Goal: Task Accomplishment & Management: Complete application form

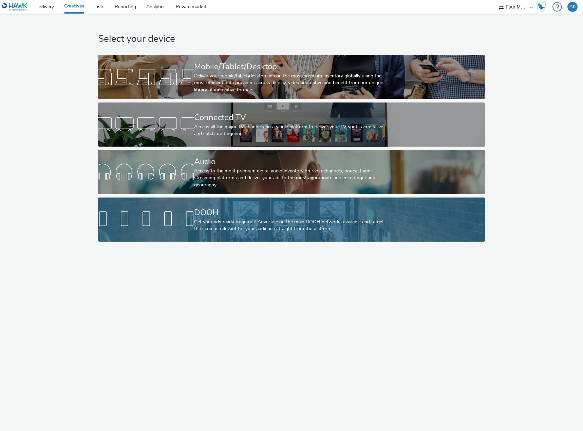
click at [216, 216] on div "DOOH" at bounding box center [290, 213] width 192 height 12
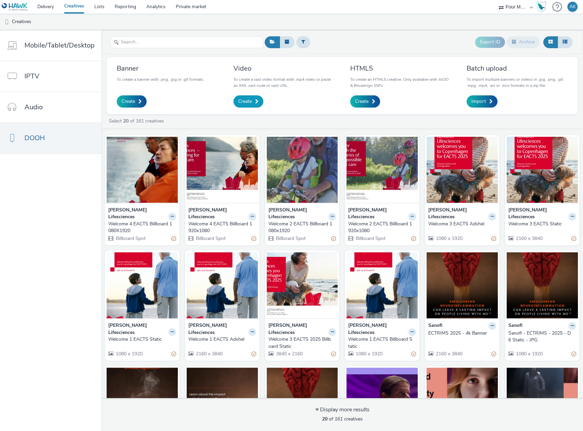
click at [253, 103] on link "Create" at bounding box center [249, 101] width 30 height 12
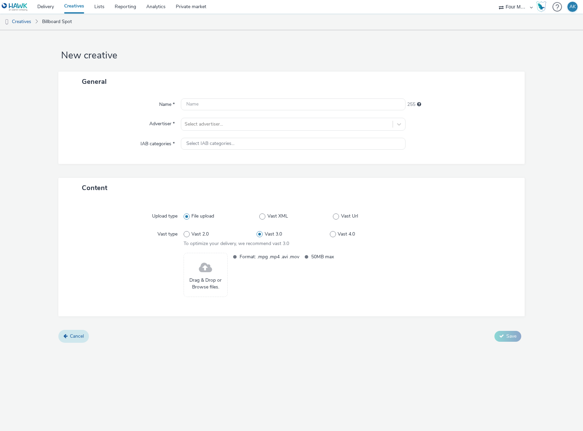
click at [74, 335] on span "Cancel" at bounding box center [77, 336] width 14 height 6
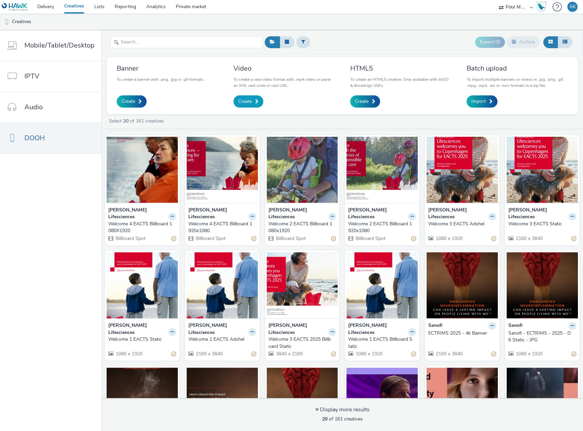
click at [250, 98] on link "Create" at bounding box center [249, 101] width 30 height 12
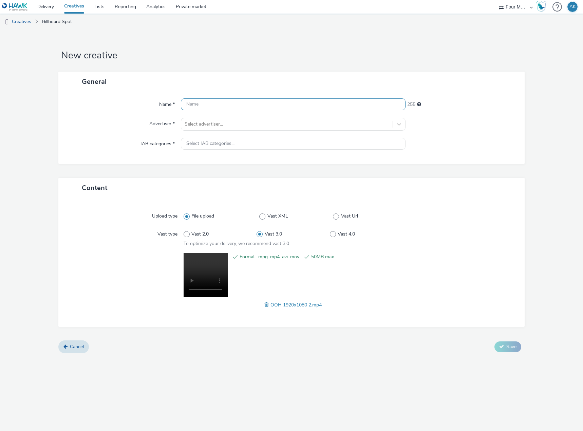
click at [217, 104] on input "text" at bounding box center [293, 104] width 225 height 12
type input "[PERSON_NAME] - VVU"
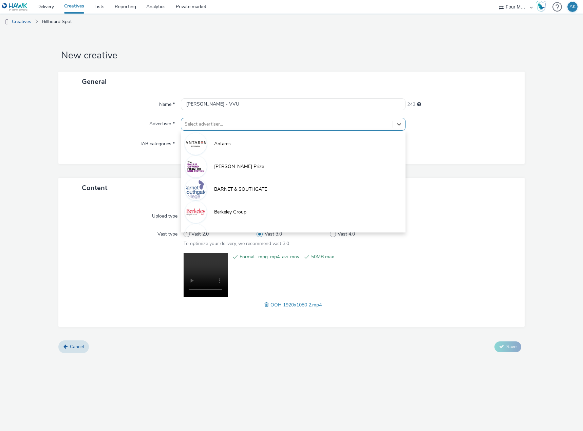
click at [219, 126] on div at bounding box center [287, 124] width 205 height 8
type input "ess"
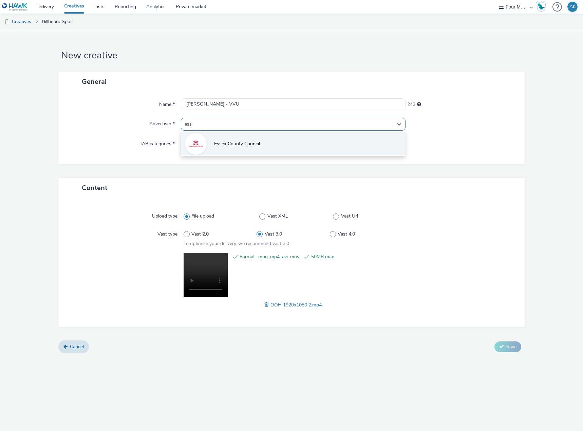
click at [241, 141] on span "Essex County Council" at bounding box center [237, 144] width 46 height 7
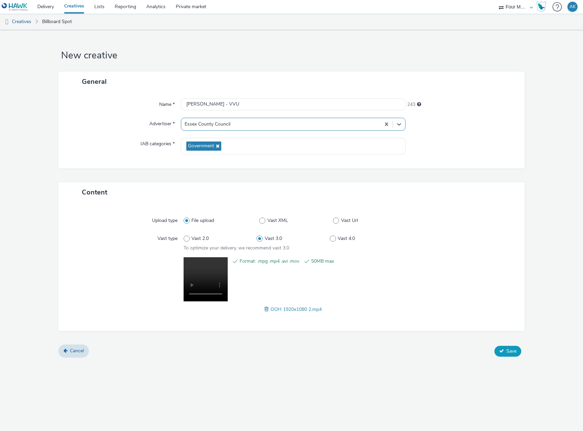
click at [510, 352] on span "Save" at bounding box center [512, 351] width 10 height 6
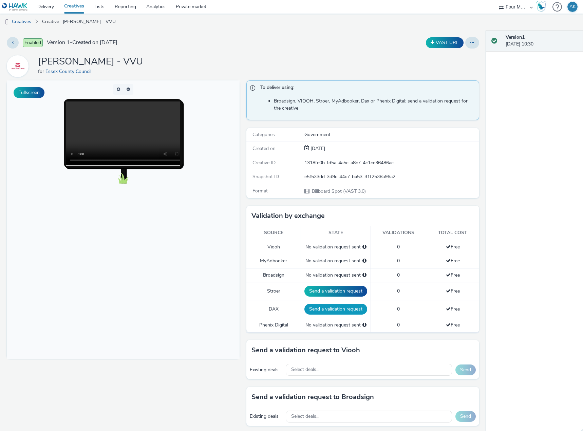
click at [331, 309] on button "Send a validation request" at bounding box center [336, 309] width 63 height 11
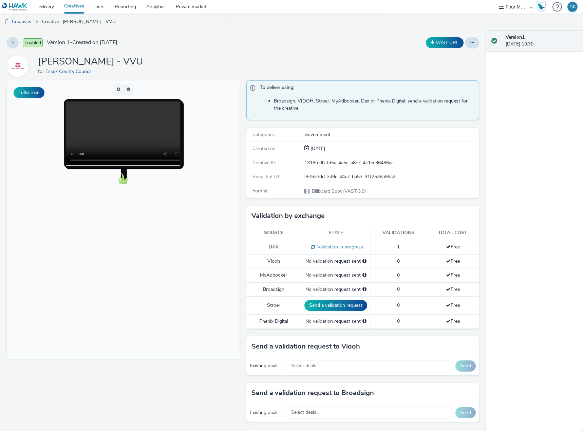
scroll to position [34, 0]
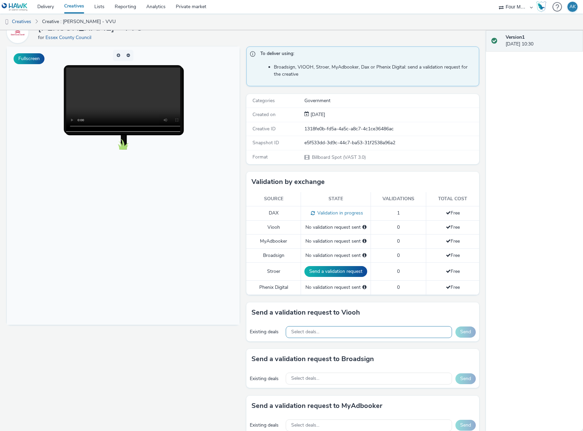
click at [320, 330] on div "Select deals..." at bounding box center [369, 332] width 166 height 12
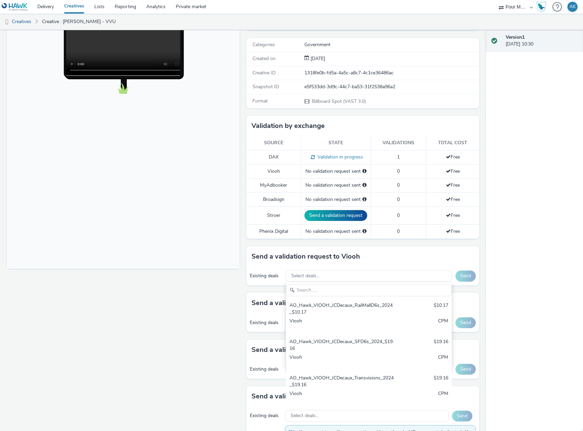
scroll to position [102, 0]
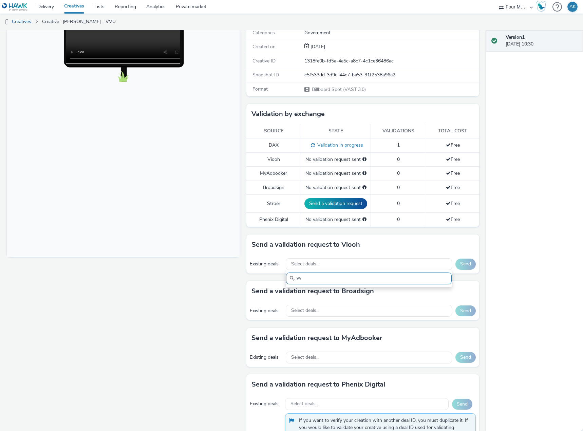
type input "v"
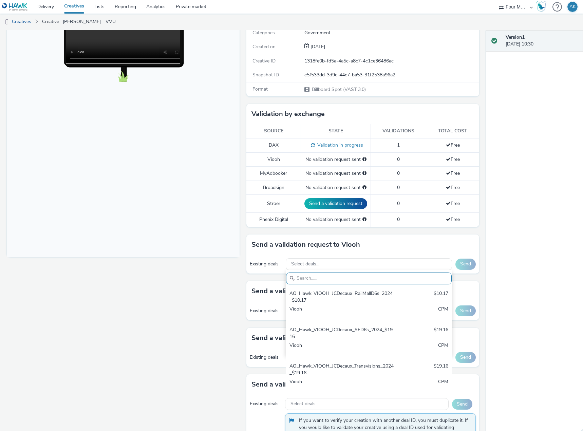
click at [194, 265] on div "Fullscreen" at bounding box center [125, 270] width 236 height 583
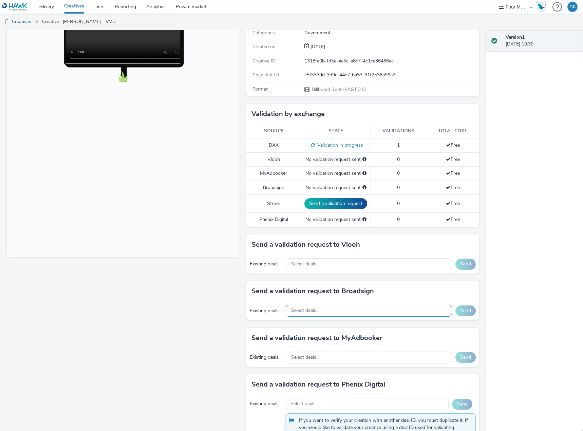
click at [319, 307] on div "Select deals..." at bounding box center [369, 311] width 166 height 12
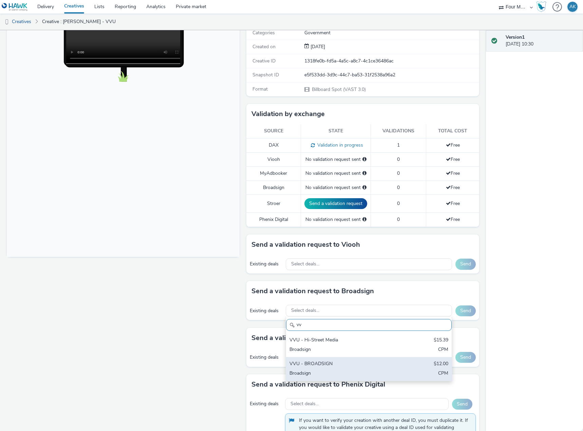
type input "vv"
click at [335, 363] on div "VVU - BROADSIGN" at bounding box center [342, 365] width 105 height 8
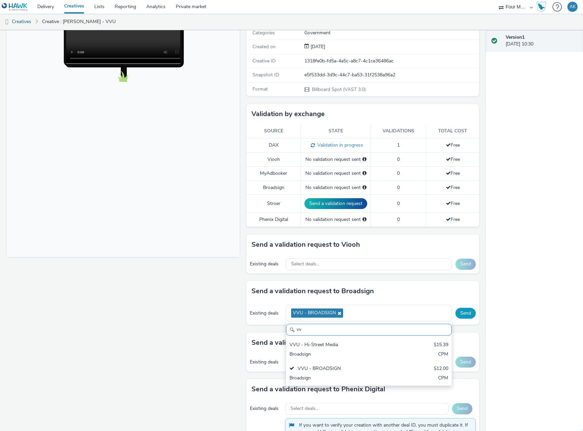
click at [460, 313] on button "Send" at bounding box center [466, 313] width 20 height 11
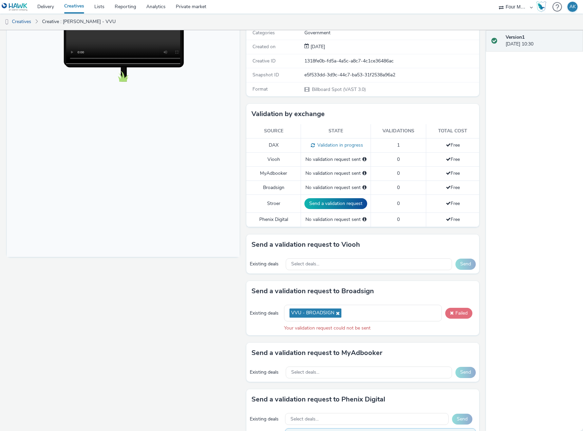
click at [458, 313] on button "Failed" at bounding box center [459, 313] width 27 height 11
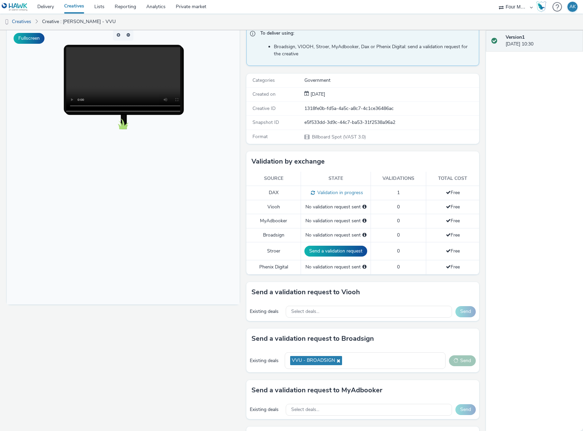
scroll to position [136, 0]
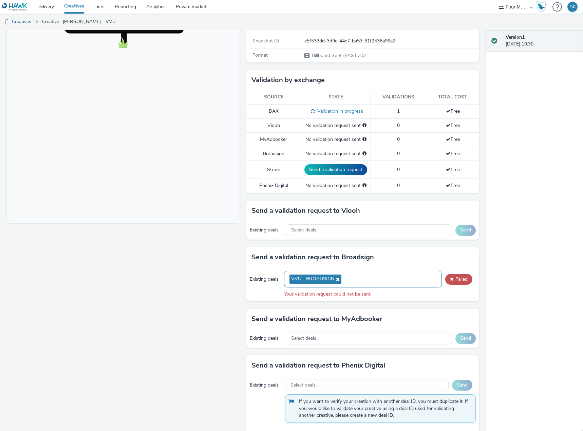
click at [336, 279] on icon at bounding box center [337, 279] width 5 height 5
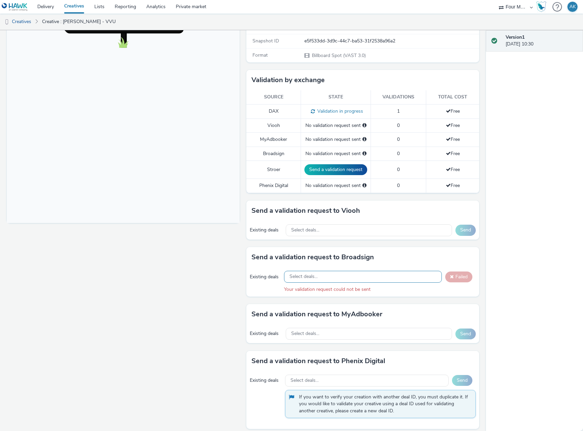
click at [322, 277] on div "Select deals..." at bounding box center [363, 277] width 158 height 12
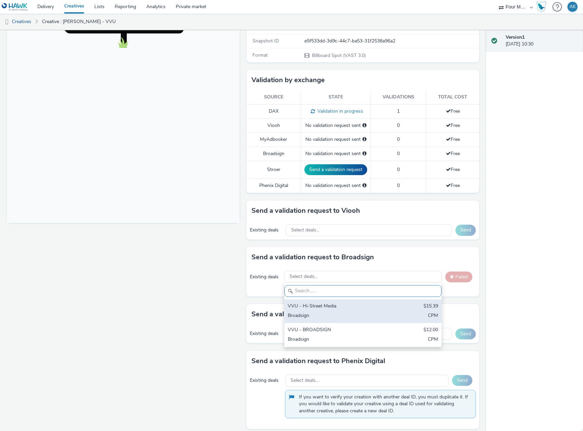
click at [315, 307] on div "VVU - Hi-Street Media" at bounding box center [337, 307] width 99 height 8
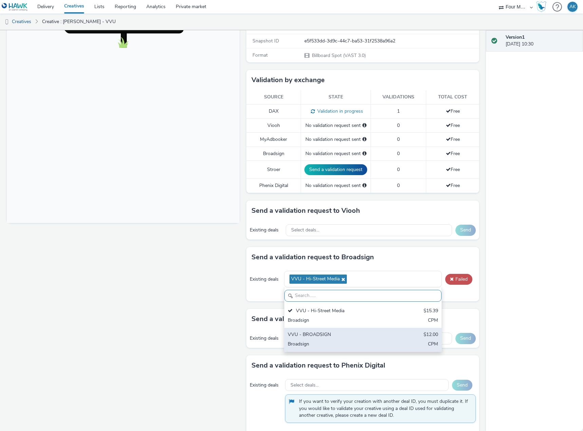
click at [329, 336] on div "VVU - BROADSIGN" at bounding box center [337, 335] width 99 height 8
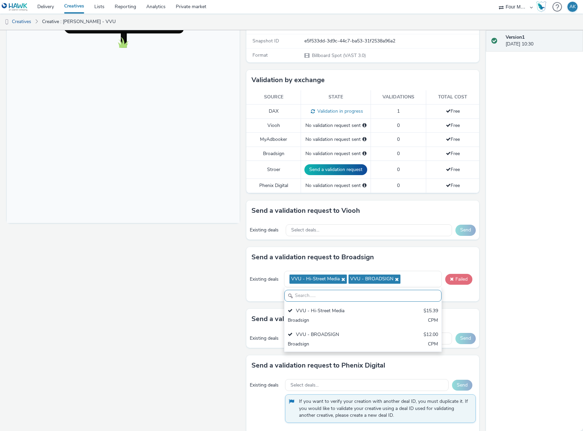
click at [456, 278] on button "Failed" at bounding box center [459, 279] width 27 height 11
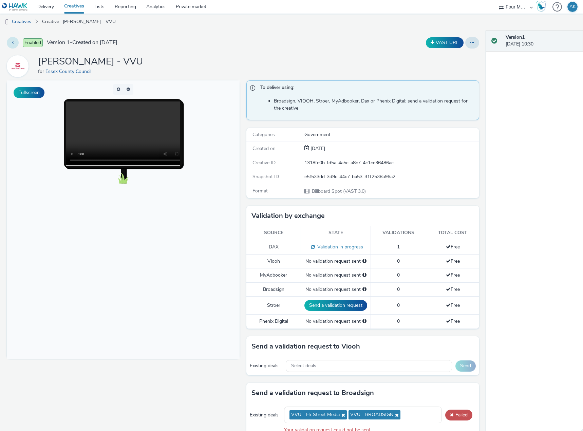
click at [11, 43] on button at bounding box center [13, 43] width 12 height 12
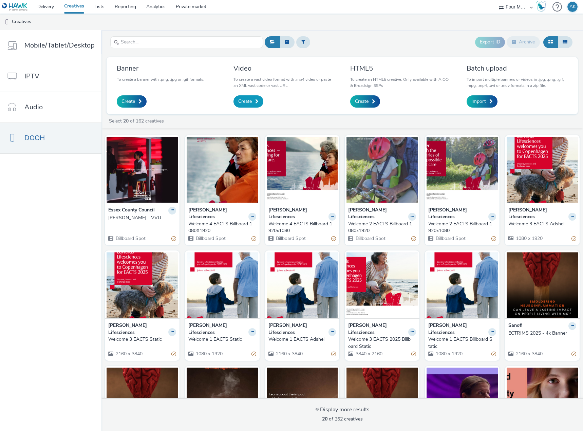
click at [245, 102] on span "Create" at bounding box center [245, 101] width 14 height 7
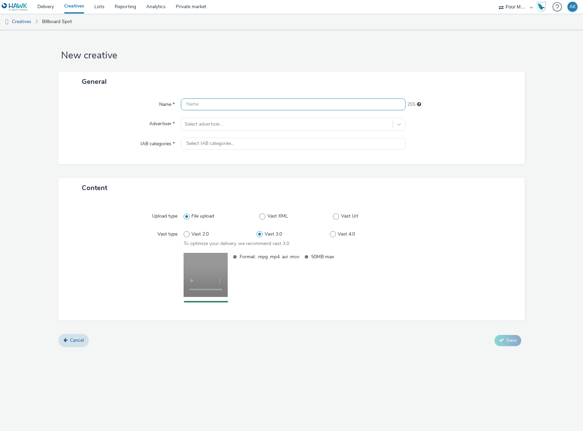
click at [212, 106] on input "text" at bounding box center [293, 104] width 225 height 12
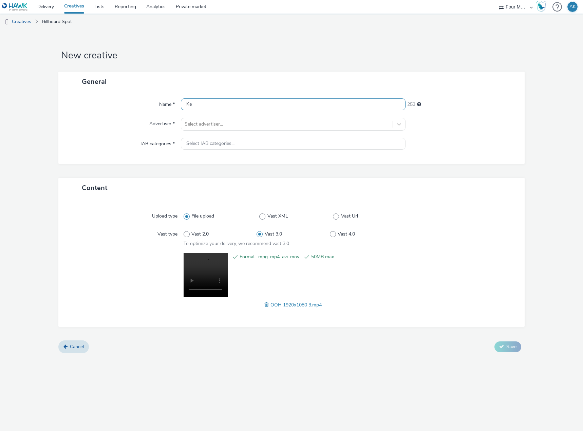
type input "K"
type input "VVU - Kayla"
click at [199, 130] on div "Select advertiser..." at bounding box center [287, 124] width 212 height 11
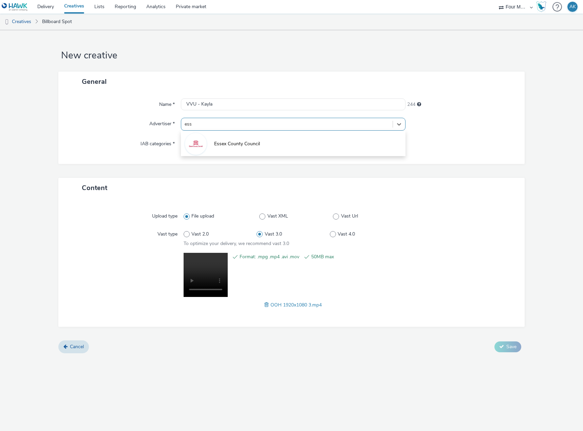
type input "esse"
click at [227, 138] on li "Essex County Council" at bounding box center [293, 143] width 225 height 23
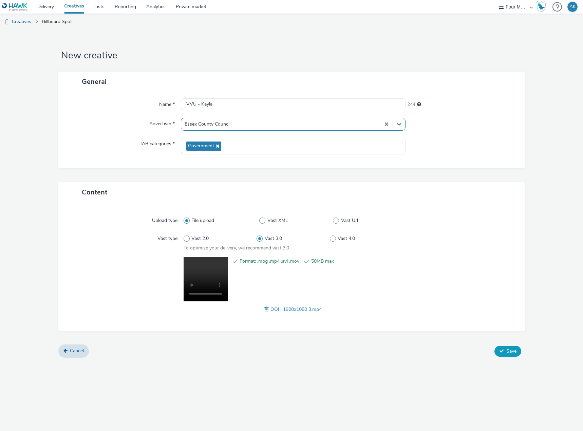
click at [509, 350] on span "Save" at bounding box center [512, 351] width 10 height 6
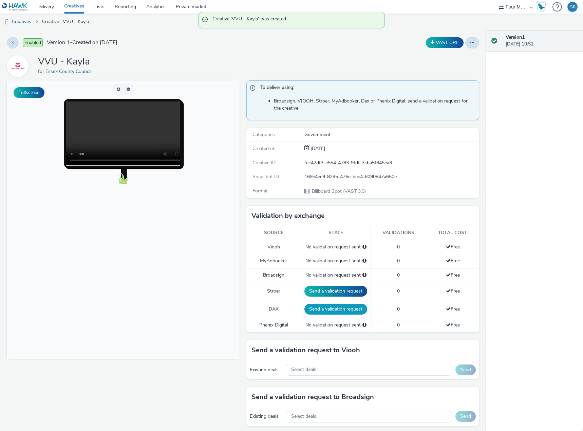
click at [339, 312] on button "Send a validation request" at bounding box center [336, 309] width 63 height 11
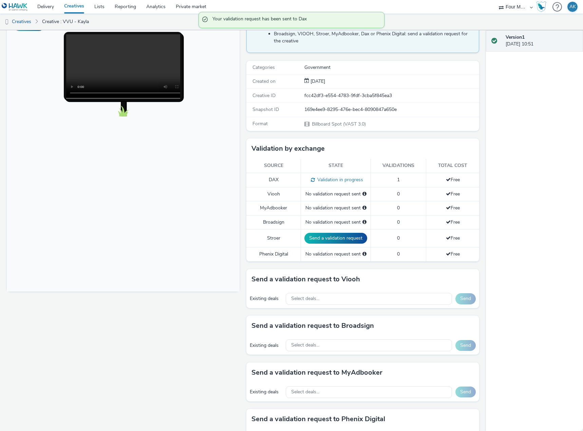
scroll to position [68, 0]
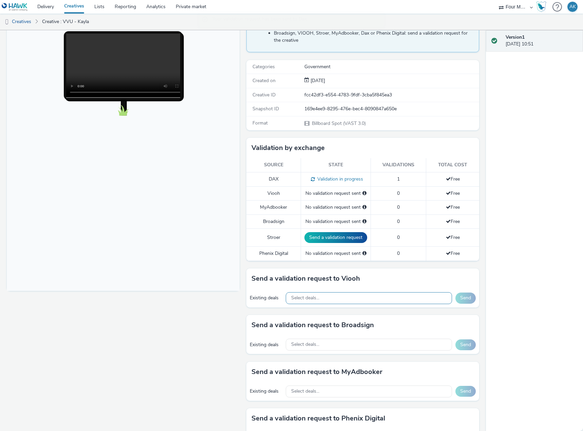
click at [316, 302] on div "Select deals..." at bounding box center [369, 298] width 166 height 12
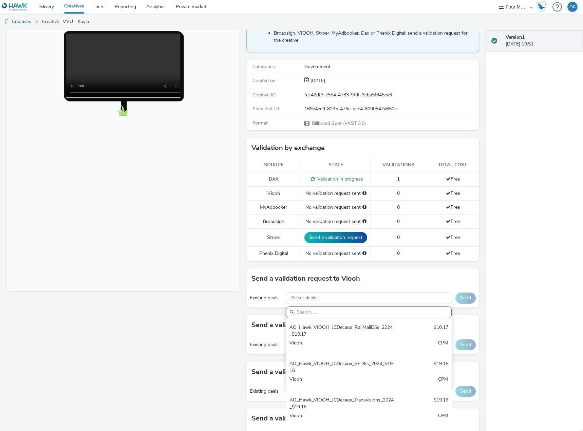
click at [204, 303] on div "Fullscreen" at bounding box center [125, 304] width 236 height 583
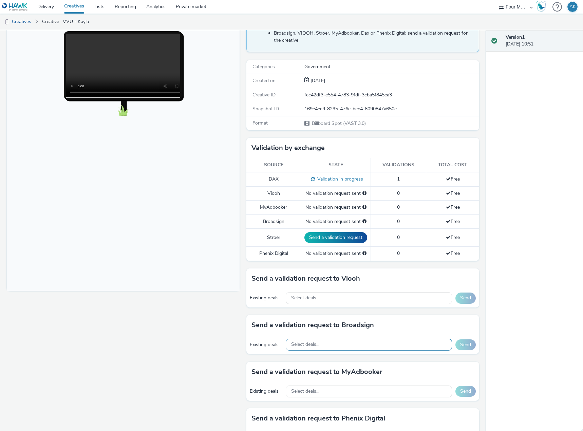
click at [311, 348] on span "Select deals..." at bounding box center [305, 345] width 28 height 6
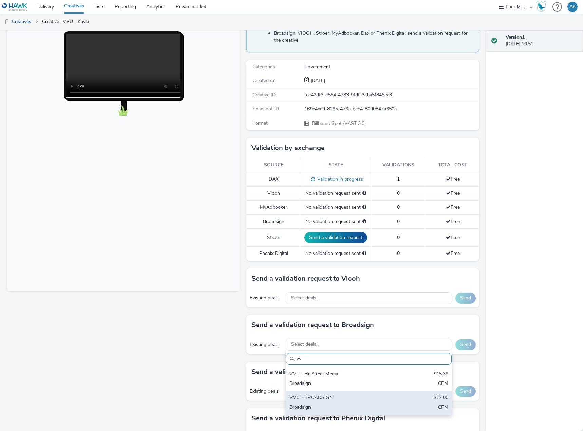
type input "vv"
click at [322, 395] on div "VVU - BROADSIGN" at bounding box center [342, 399] width 105 height 8
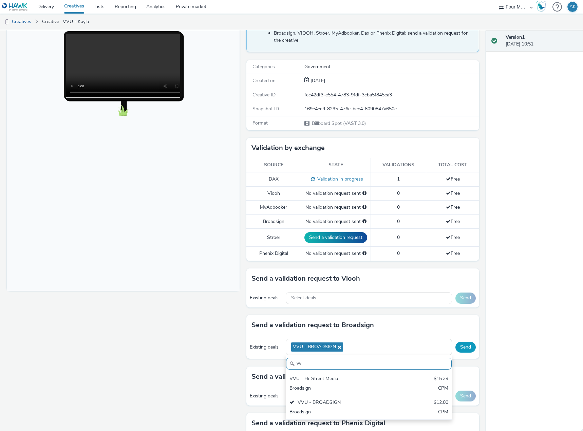
click at [460, 351] on button "Send" at bounding box center [466, 347] width 20 height 11
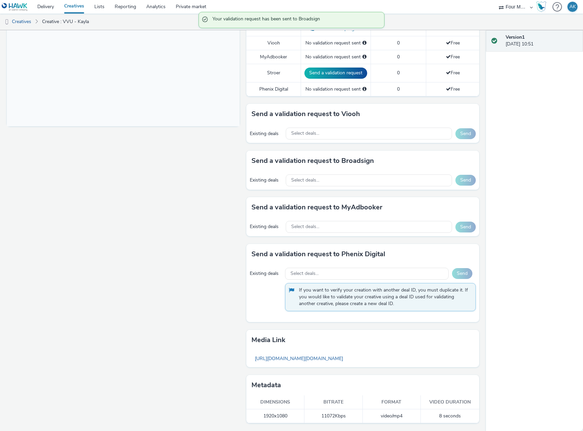
scroll to position [233, 0]
click at [182, 225] on div "Fullscreen" at bounding box center [125, 139] width 236 height 583
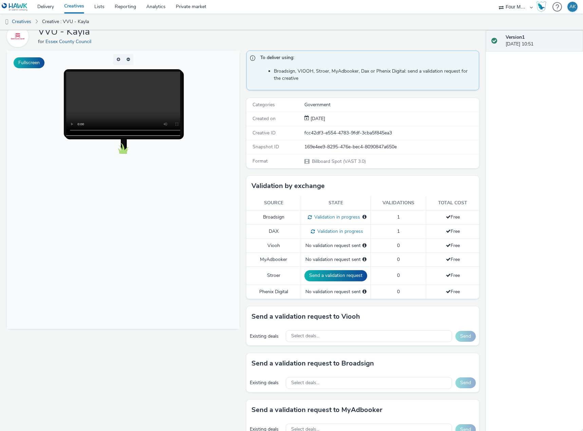
scroll to position [0, 0]
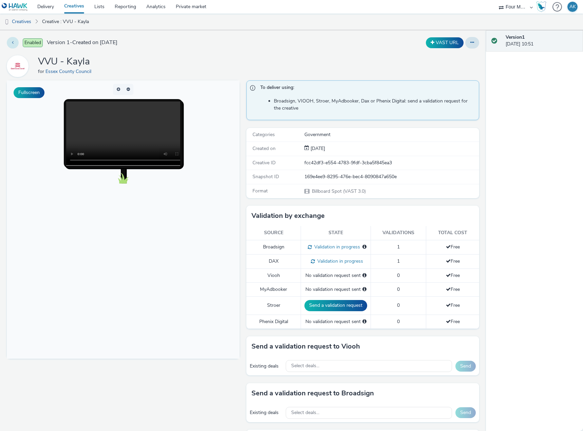
click at [14, 43] on button at bounding box center [13, 43] width 12 height 12
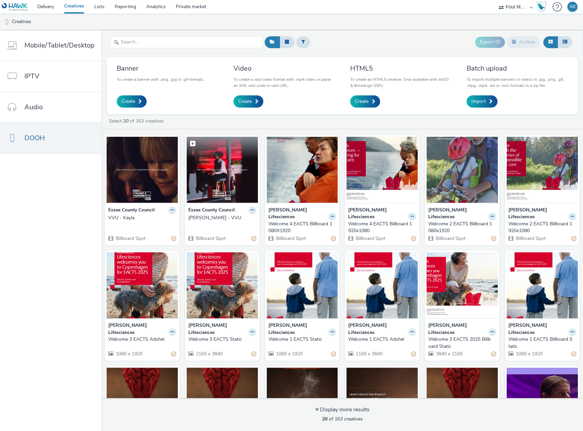
click at [217, 173] on img at bounding box center [222, 170] width 71 height 66
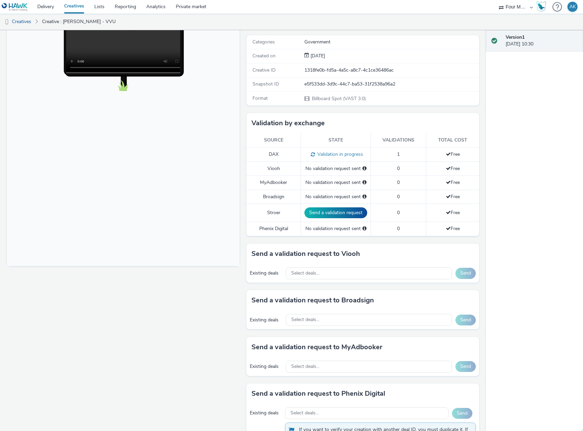
scroll to position [102, 0]
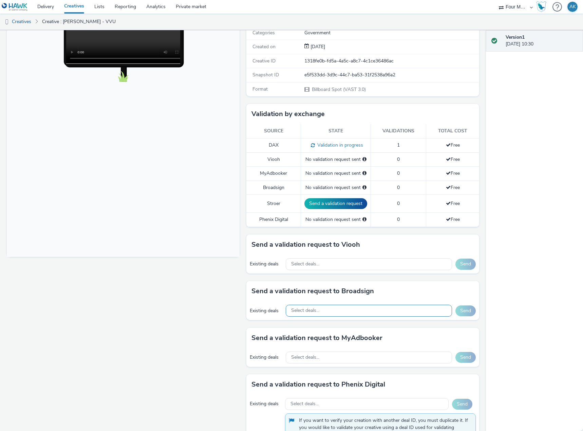
click at [324, 313] on div "Select deals..." at bounding box center [369, 311] width 166 height 12
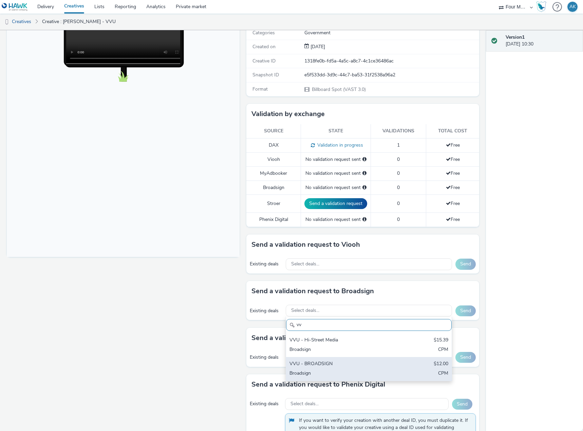
type input "vv"
click at [324, 363] on div "VVU - BROADSIGN" at bounding box center [342, 365] width 105 height 8
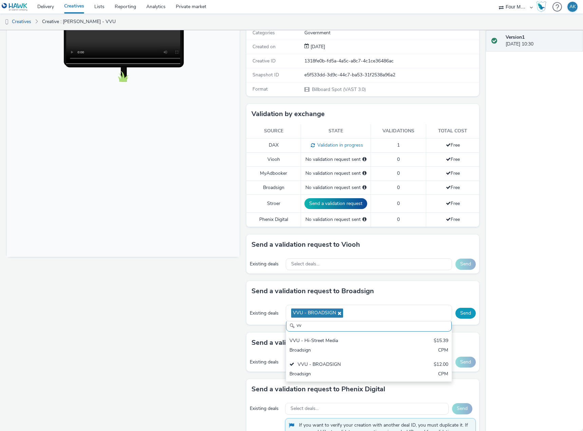
click at [459, 315] on button "Send" at bounding box center [466, 313] width 20 height 11
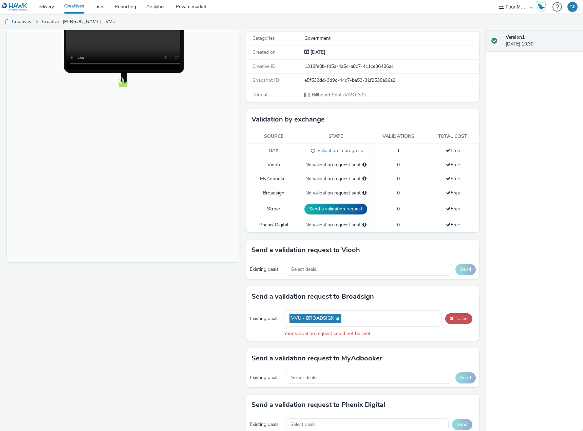
scroll to position [102, 0]
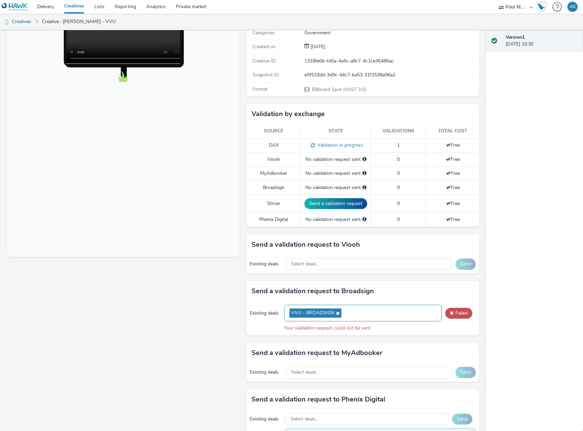
click at [335, 313] on icon at bounding box center [337, 313] width 5 height 5
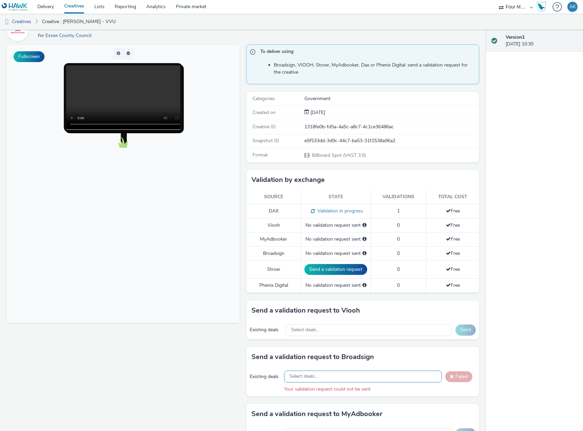
scroll to position [0, 0]
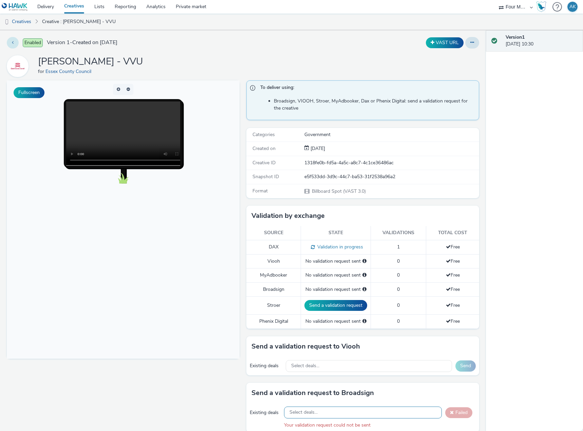
click at [14, 44] on button at bounding box center [13, 43] width 12 height 12
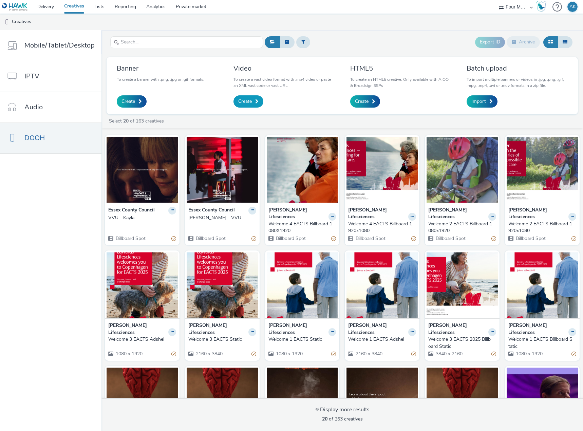
click at [253, 101] on link "Create" at bounding box center [249, 101] width 30 height 12
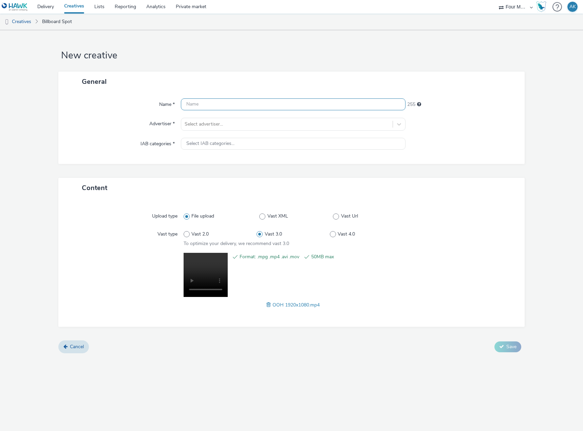
click at [234, 106] on input "text" at bounding box center [293, 104] width 225 height 12
type input "VVU - Tayler"
click at [230, 122] on div at bounding box center [287, 124] width 205 height 8
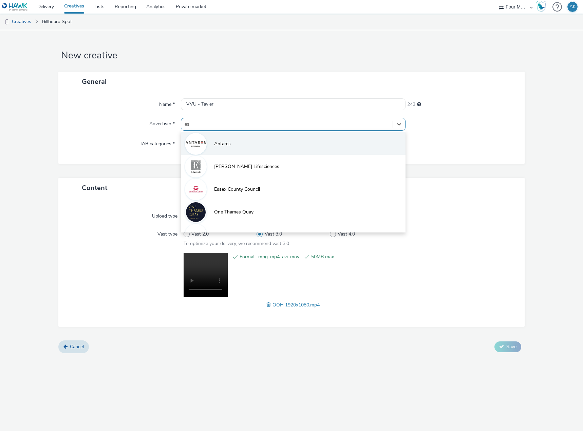
type input "ess"
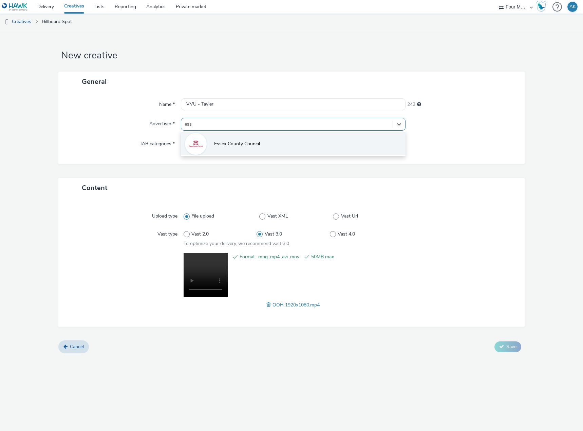
click at [228, 149] on li "Essex County Council" at bounding box center [293, 143] width 225 height 23
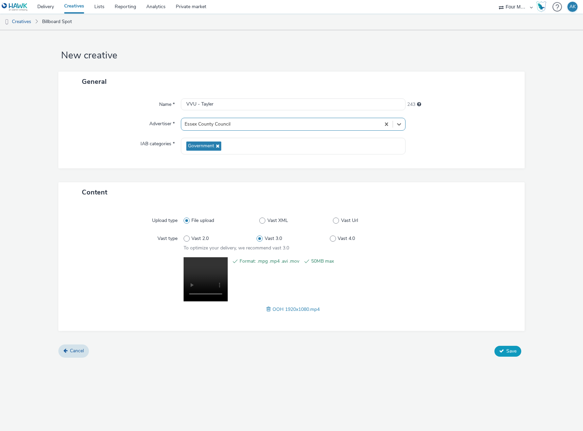
click at [509, 356] on button "Save" at bounding box center [508, 351] width 27 height 11
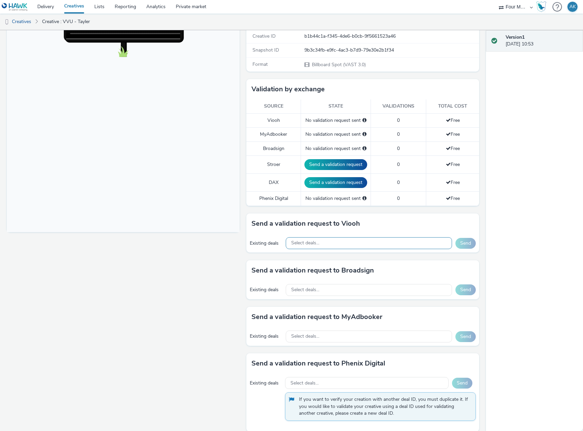
scroll to position [136, 0]
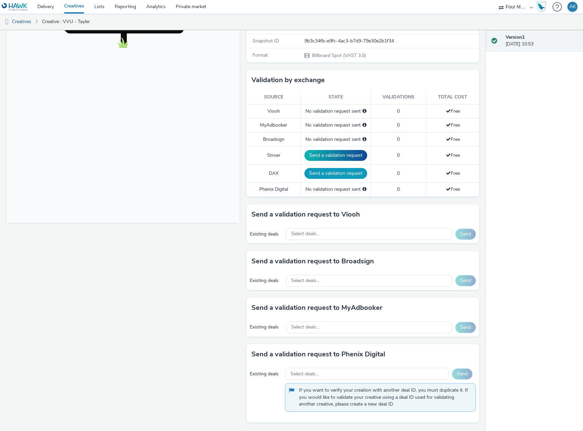
click at [329, 173] on button "Send a validation request" at bounding box center [336, 173] width 63 height 11
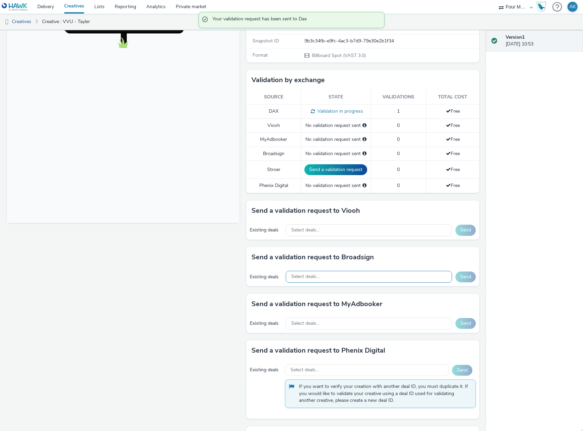
click at [338, 282] on div "Select deals..." at bounding box center [369, 277] width 166 height 12
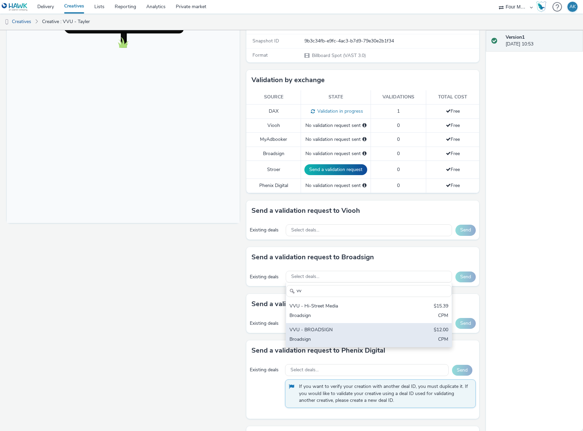
type input "vv"
click at [320, 330] on div "VVU - BROADSIGN" at bounding box center [342, 331] width 105 height 8
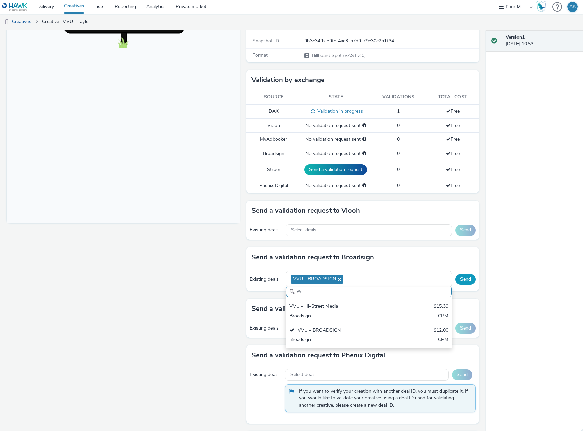
click at [461, 281] on button "Send" at bounding box center [466, 279] width 20 height 11
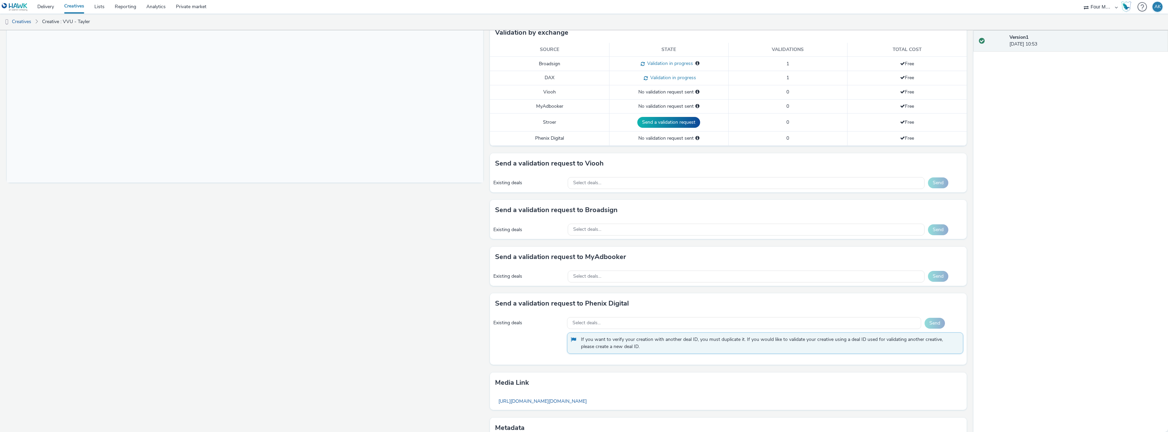
scroll to position [204, 0]
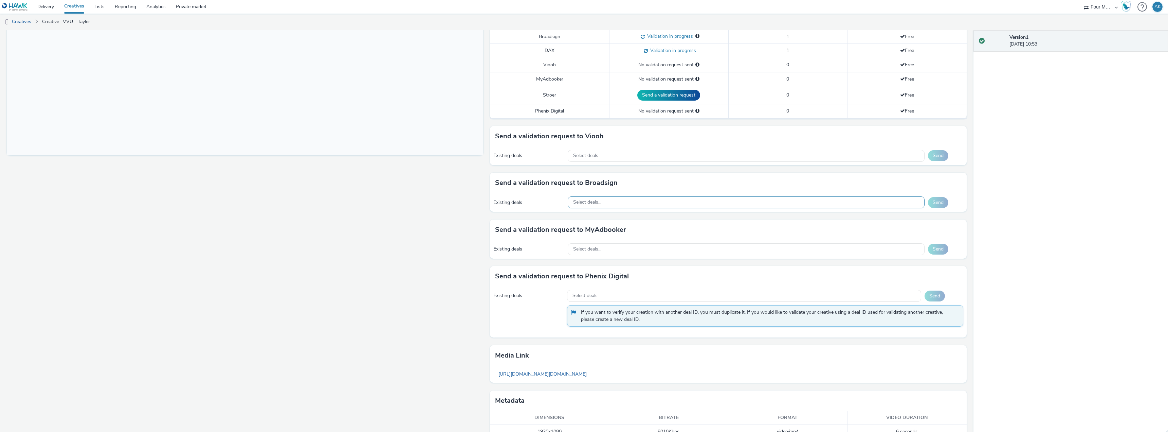
click at [583, 202] on div "Select deals..." at bounding box center [746, 202] width 357 height 12
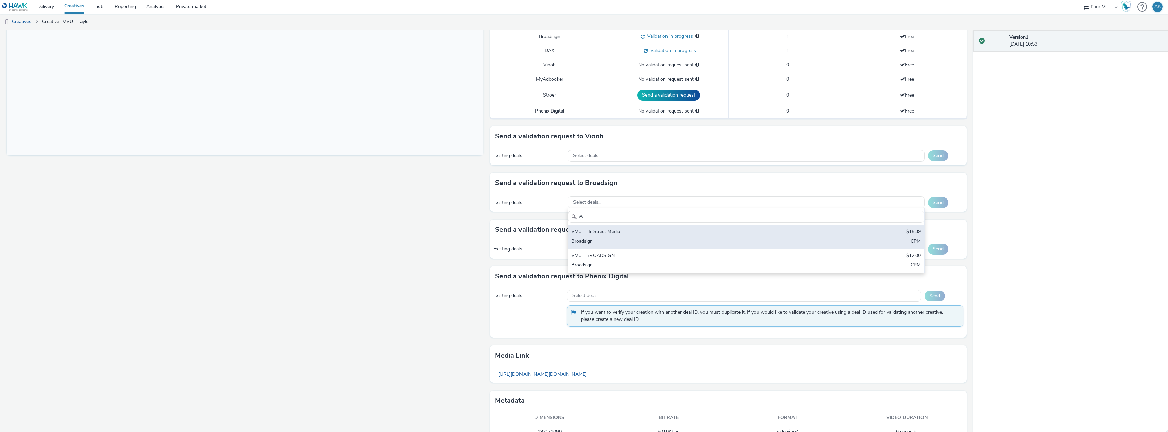
type input "vv"
click at [583, 234] on div "VVU - Hi-Street Media" at bounding box center [688, 232] width 232 height 8
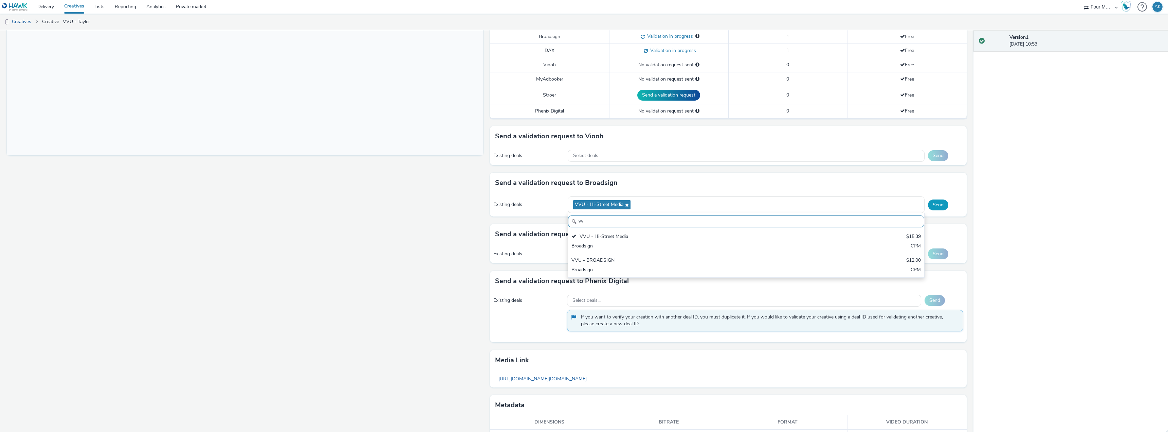
click at [583, 206] on button "Send" at bounding box center [938, 204] width 20 height 11
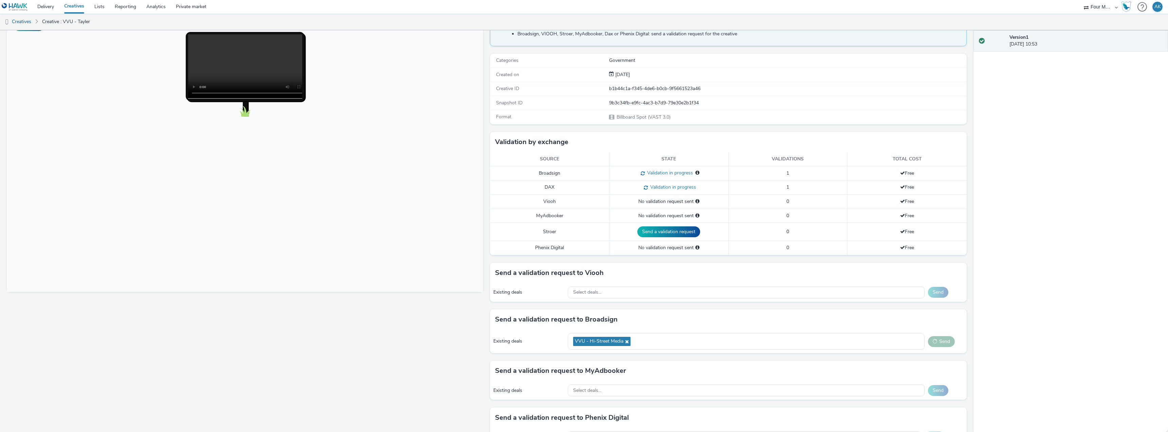
scroll to position [68, 0]
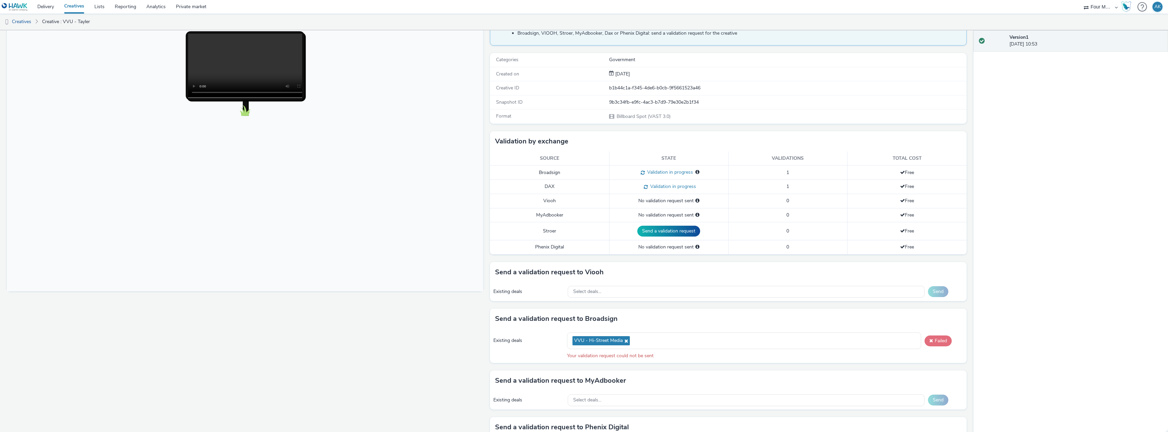
click at [583, 341] on button "Failed" at bounding box center [938, 340] width 27 height 11
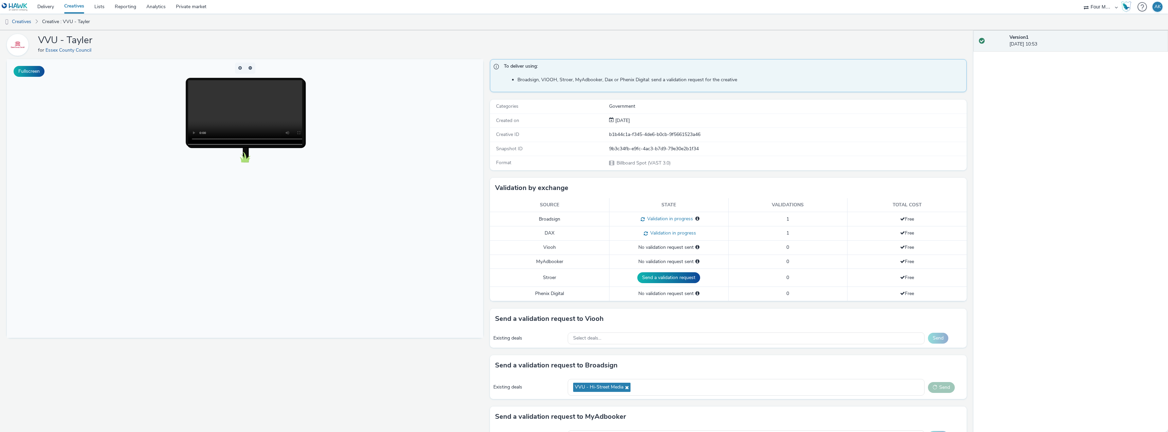
scroll to position [0, 0]
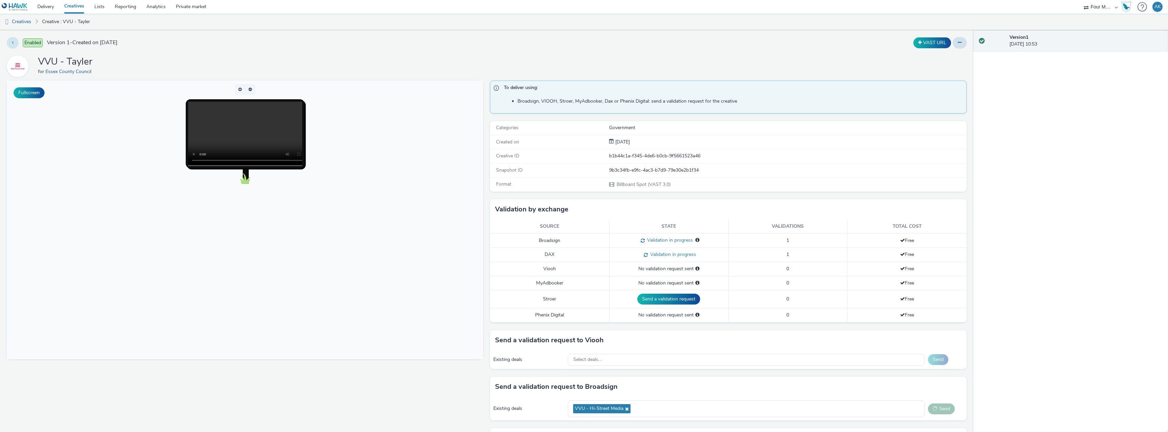
click at [11, 42] on button at bounding box center [13, 43] width 12 height 12
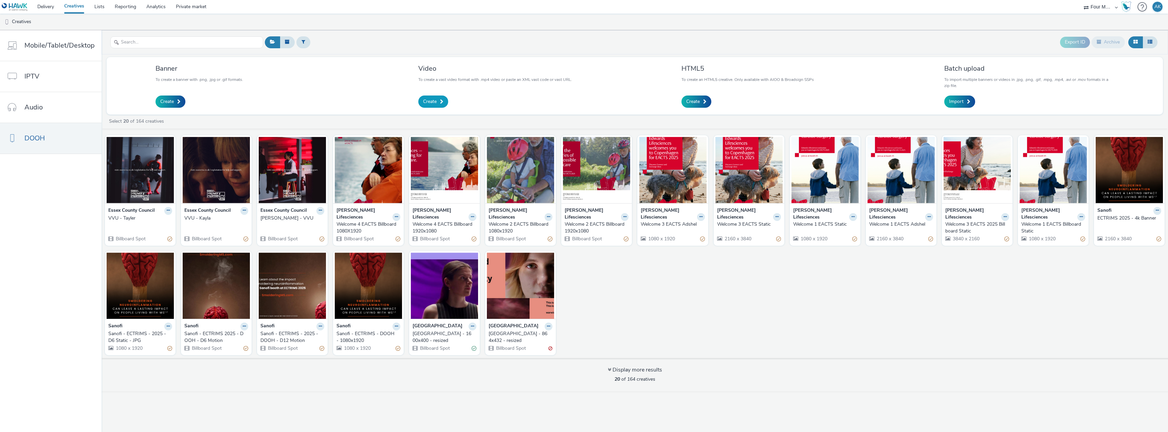
click at [434, 101] on span "Create" at bounding box center [430, 101] width 14 height 7
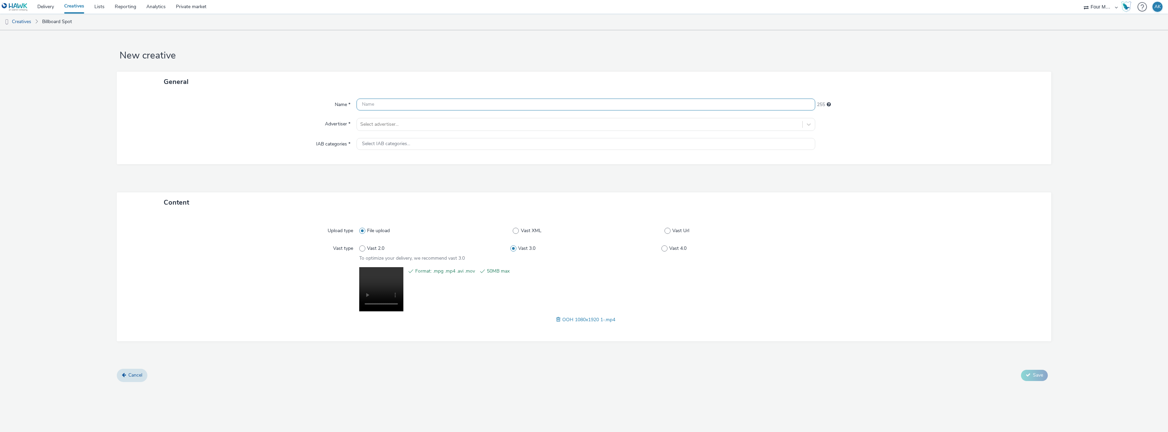
click at [447, 105] on input "text" at bounding box center [586, 104] width 459 height 12
type input "[PERSON_NAME] - vertical"
click at [450, 127] on div at bounding box center [579, 124] width 439 height 8
type input "ess"
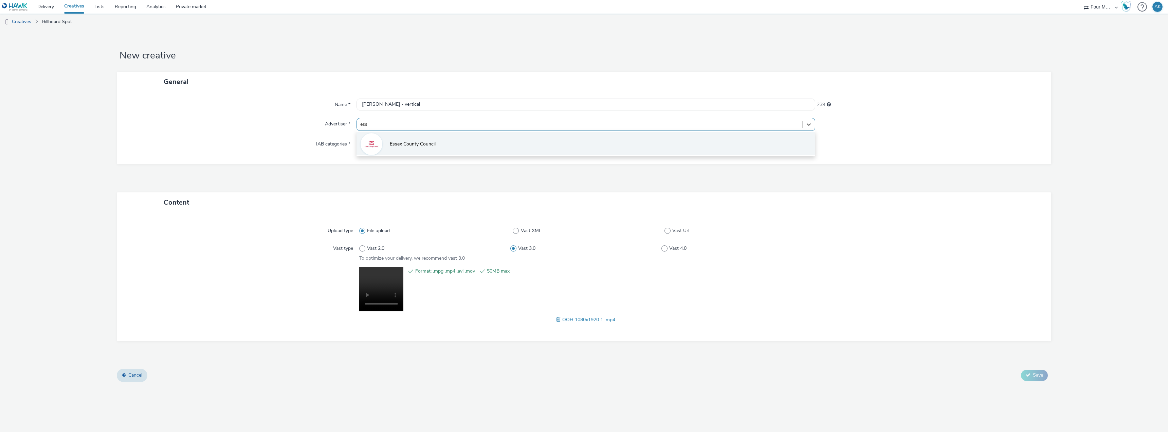
click at [429, 145] on span "Essex County Council" at bounding box center [413, 144] width 46 height 7
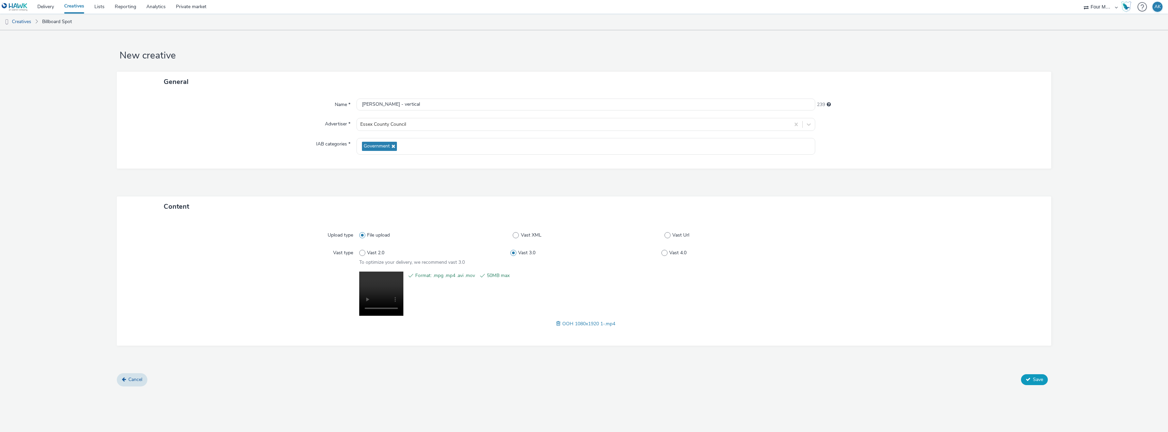
click at [583, 381] on span "Save" at bounding box center [1038, 379] width 10 height 6
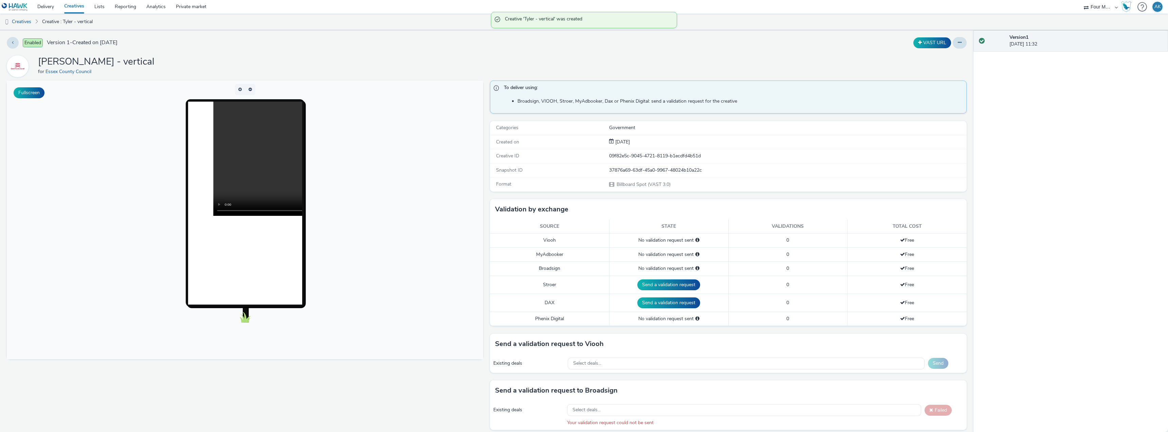
scroll to position [68, 0]
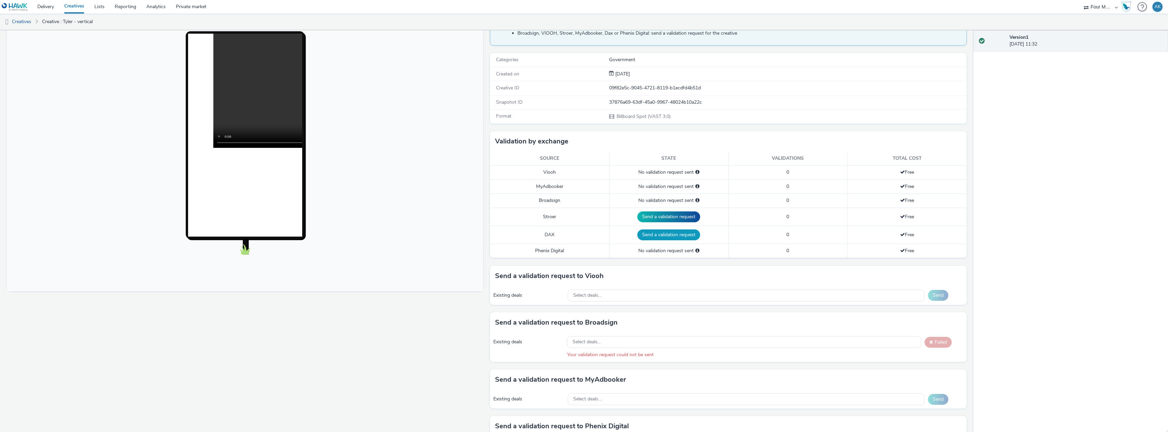
click at [583, 234] on button "Send a validation request" at bounding box center [668, 234] width 63 height 11
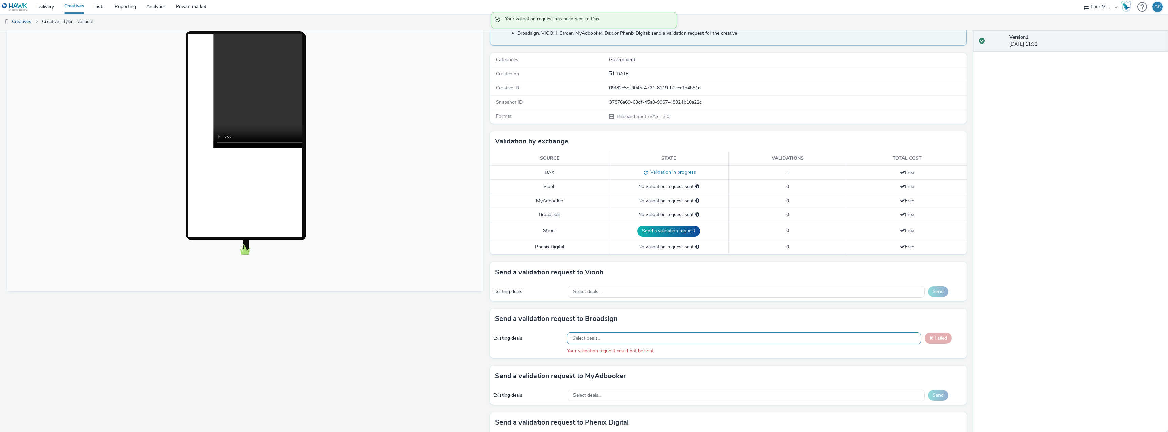
click at [583, 337] on div "Select deals..." at bounding box center [744, 338] width 354 height 12
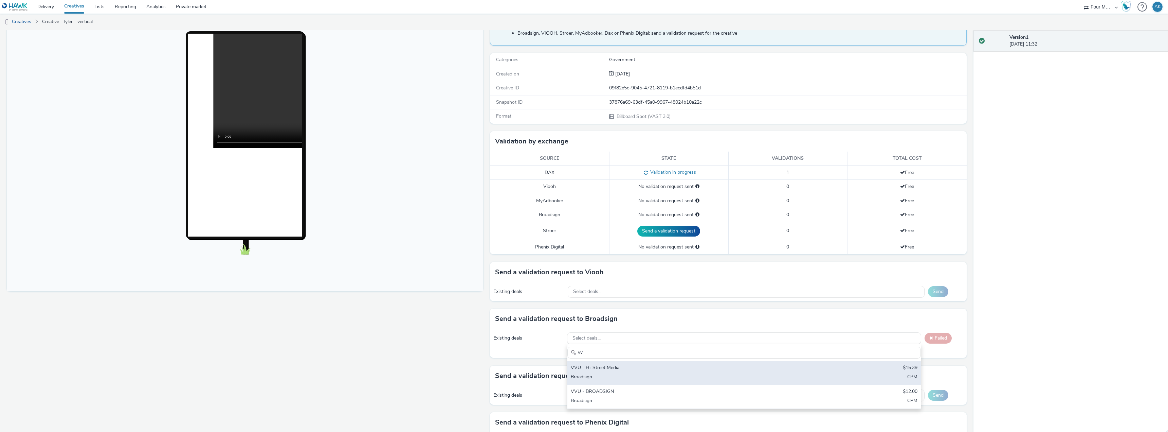
type input "vv"
click at [583, 367] on div "VVU - Hi-Street Media" at bounding box center [686, 368] width 230 height 8
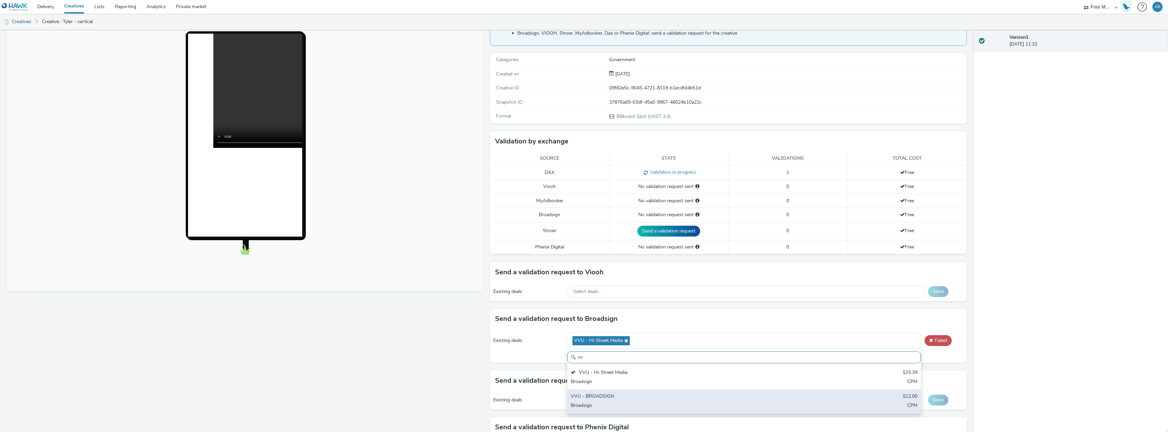
click at [583, 403] on div "Broadsign" at bounding box center [686, 406] width 230 height 8
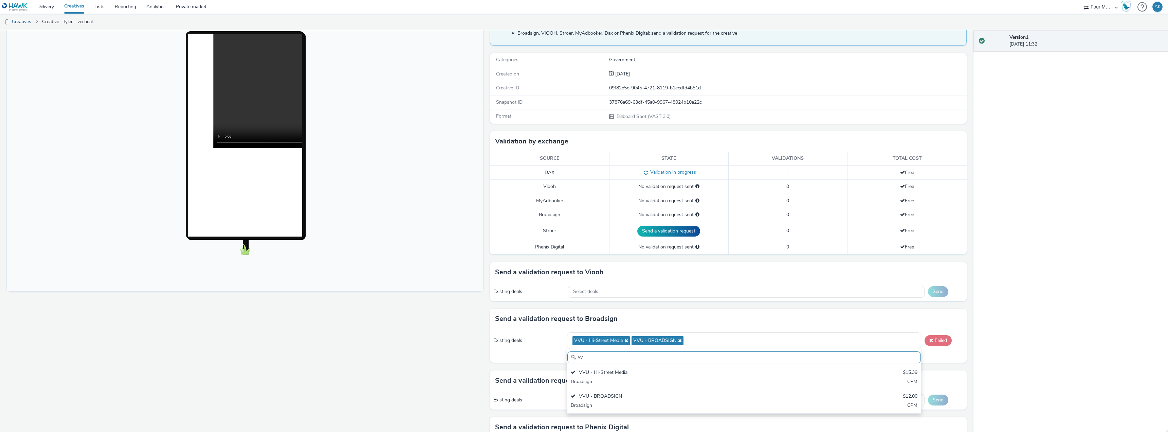
click at [583, 342] on button "Failed" at bounding box center [938, 340] width 27 height 11
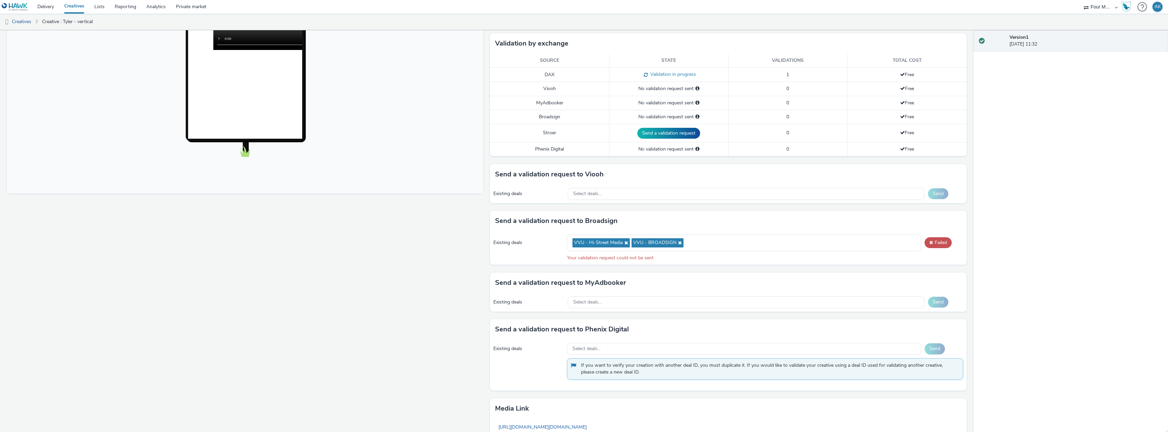
scroll to position [170, 0]
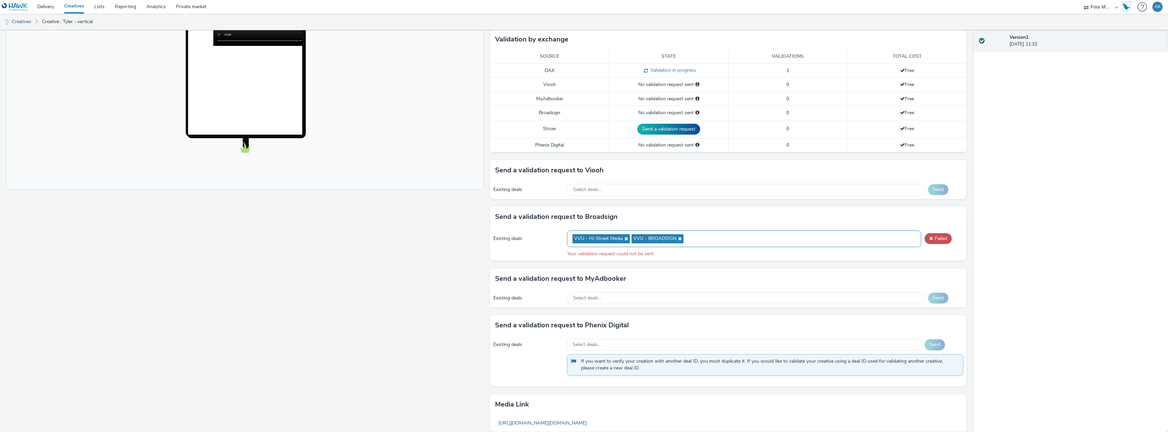
click at [583, 241] on icon at bounding box center [625, 238] width 5 height 5
click at [583, 239] on icon at bounding box center [619, 238] width 5 height 5
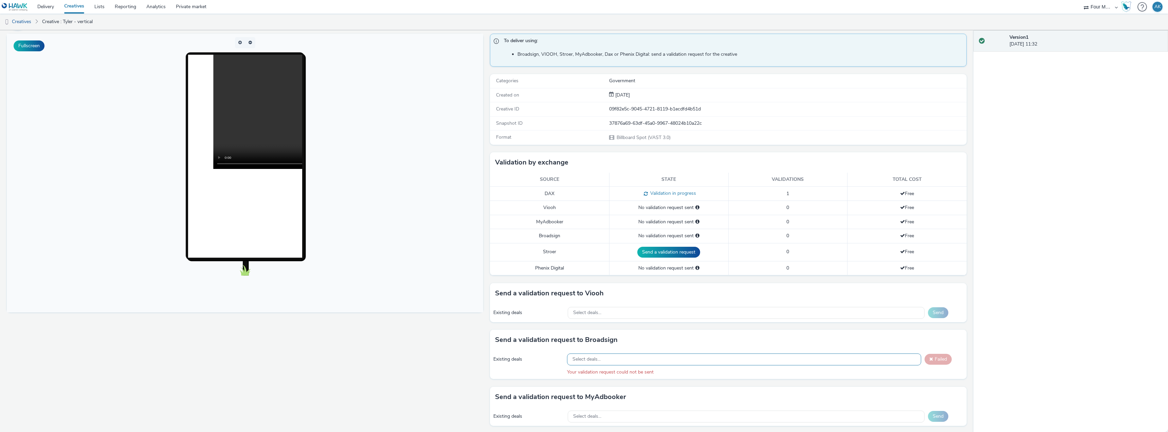
scroll to position [0, 0]
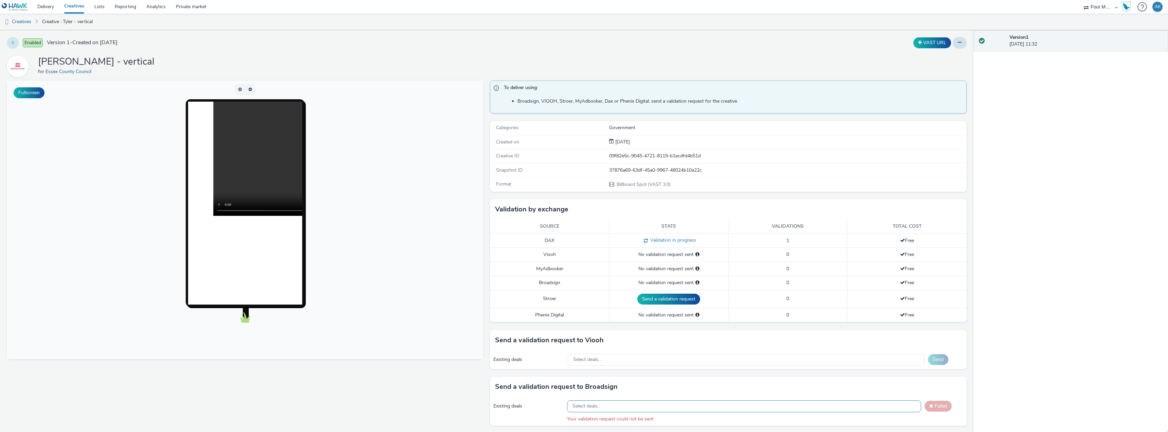
click at [16, 46] on button at bounding box center [13, 43] width 12 height 12
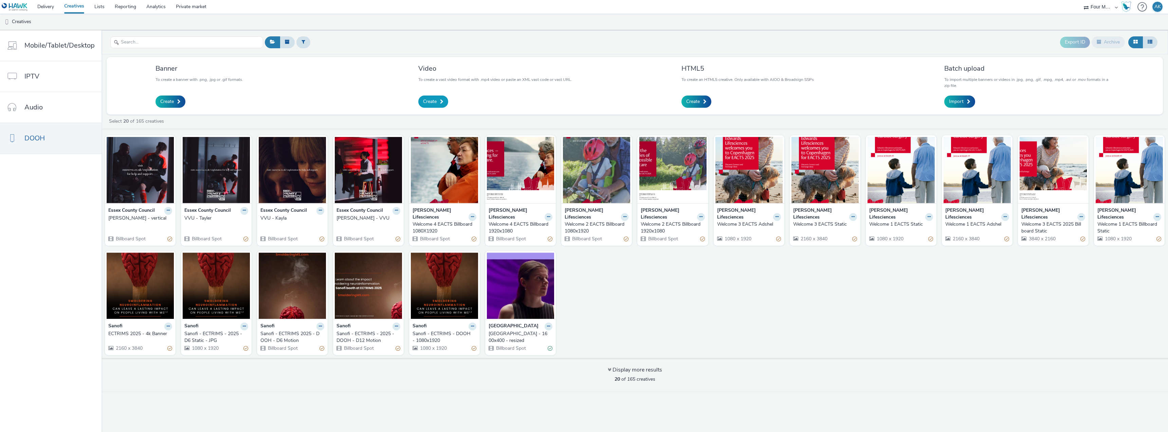
click at [432, 106] on link "Create" at bounding box center [433, 101] width 30 height 12
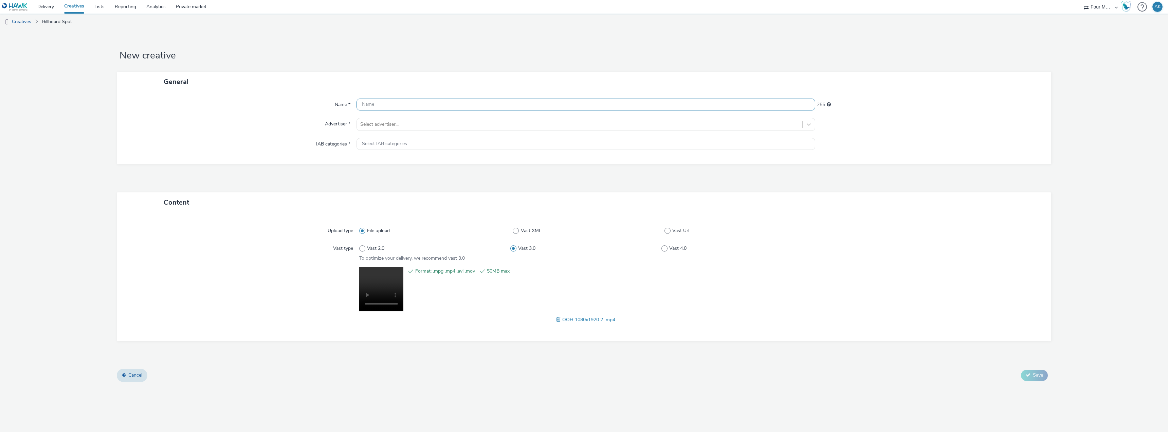
click at [395, 105] on input "text" at bounding box center [586, 104] width 459 height 12
type input "[PERSON_NAME] - Vertical"
click at [403, 126] on div at bounding box center [579, 124] width 439 height 8
type input "ess"
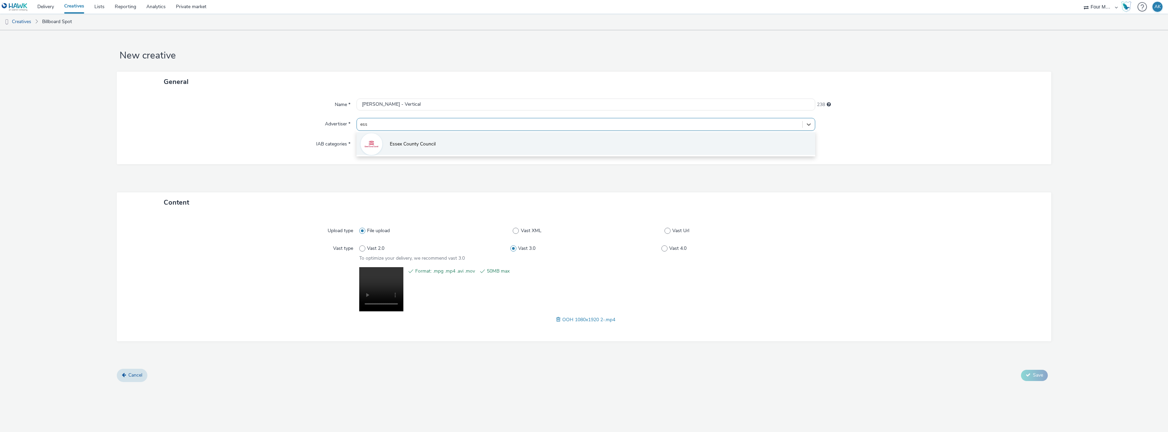
click at [404, 138] on li "Essex County Council" at bounding box center [586, 143] width 459 height 23
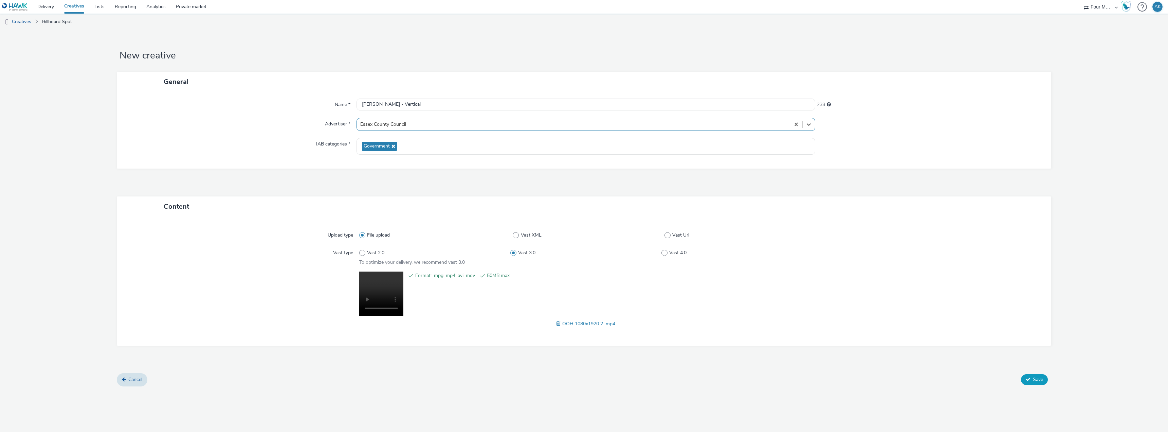
click at [583, 376] on button "Save" at bounding box center [1034, 379] width 27 height 11
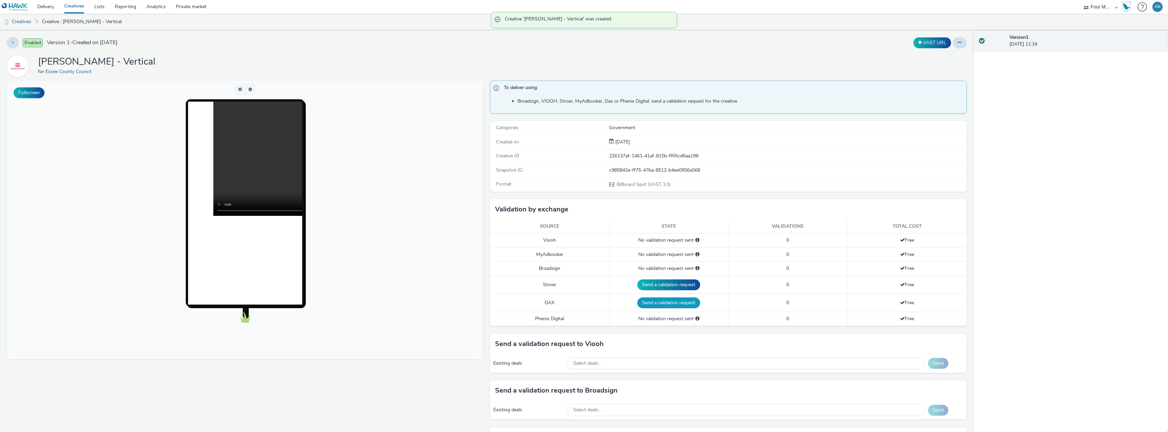
click at [583, 301] on button "Send a validation request" at bounding box center [668, 302] width 63 height 11
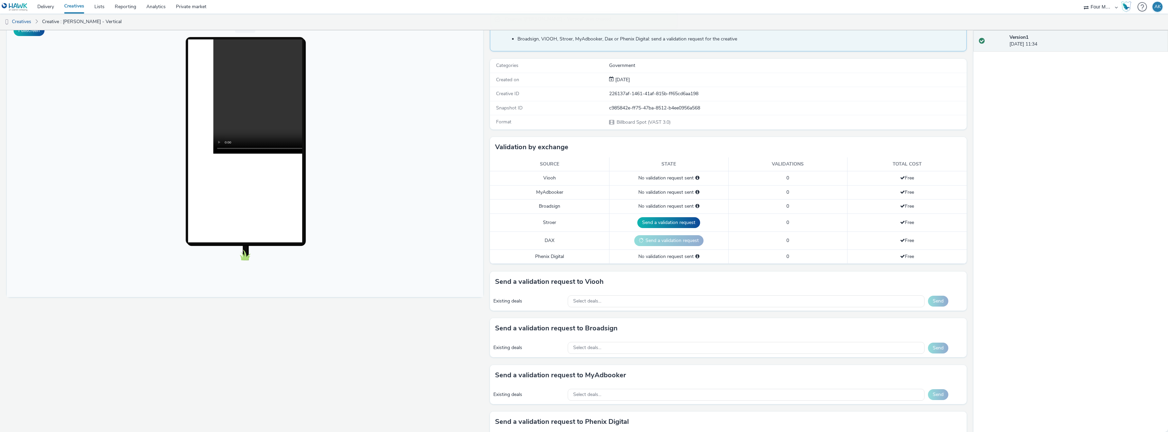
scroll to position [68, 0]
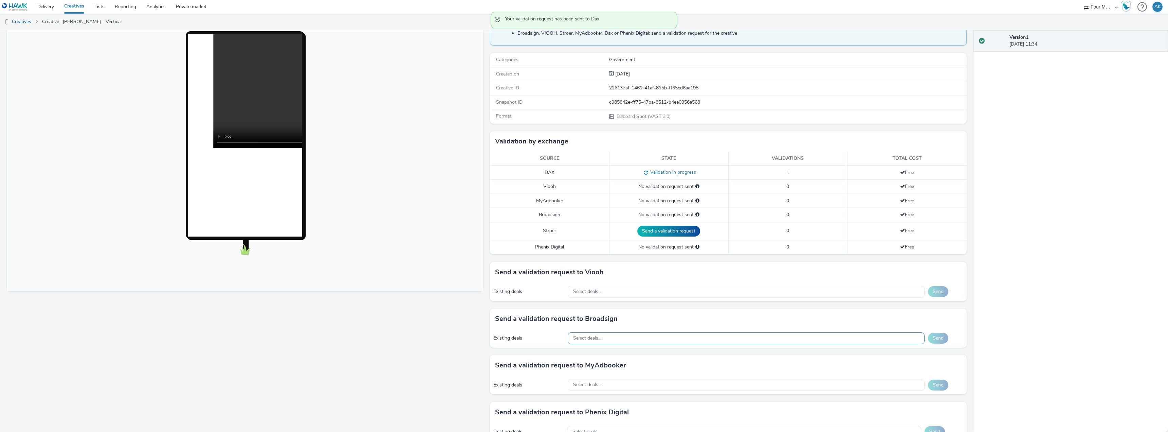
click at [583, 339] on div "Select deals..." at bounding box center [746, 338] width 357 height 12
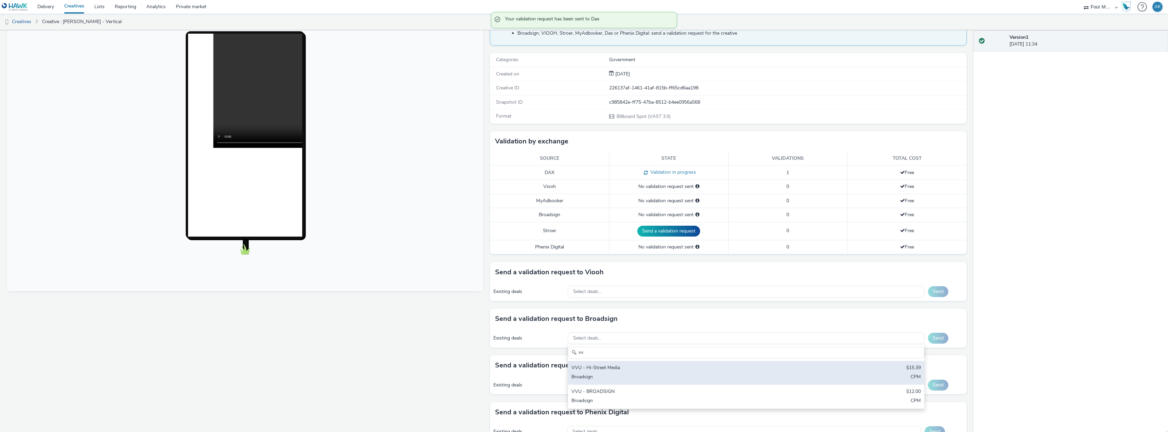
type input "vv"
click at [583, 367] on div "VVU - Hi-Street Media" at bounding box center [688, 368] width 232 height 8
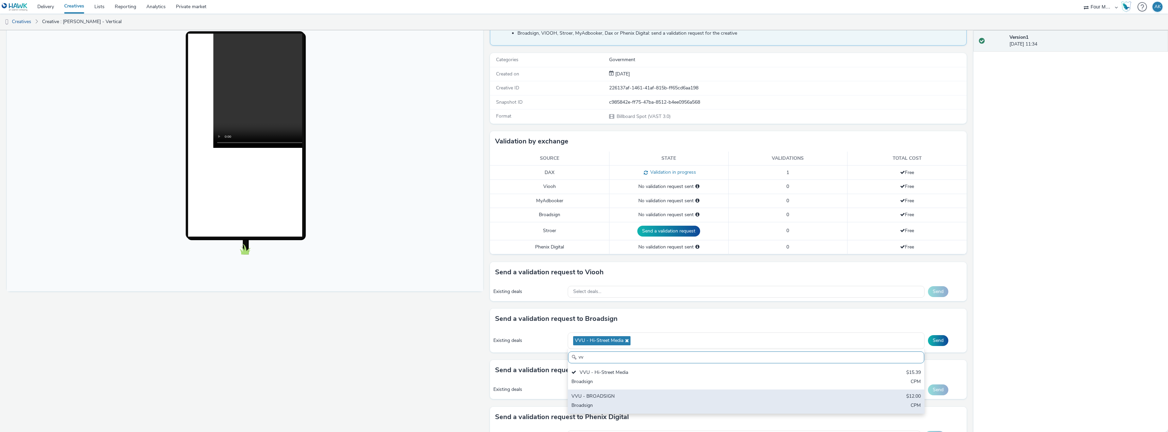
click at [583, 400] on div "VVU - BROADSIGN" at bounding box center [688, 397] width 232 height 8
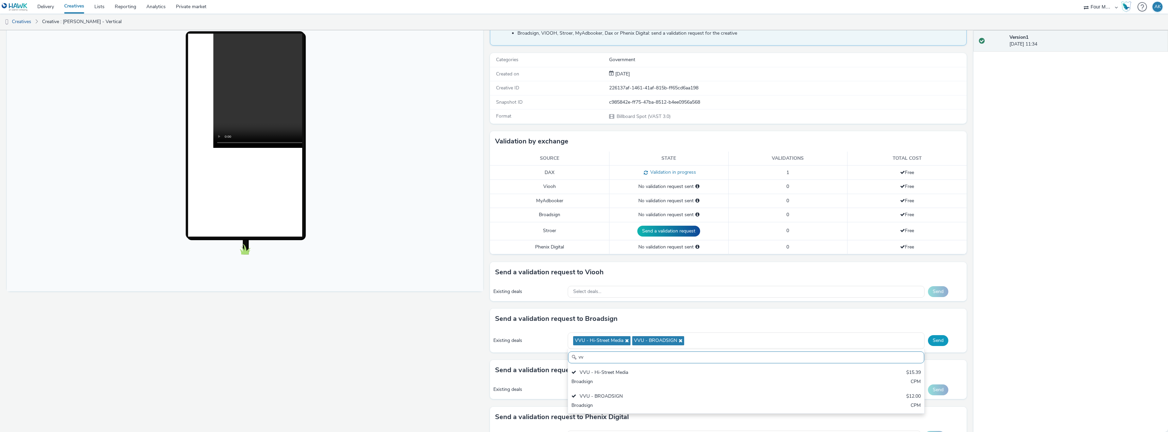
click at [583, 341] on button "Send" at bounding box center [938, 340] width 20 height 11
click at [583, 339] on button "Failed" at bounding box center [938, 340] width 27 height 11
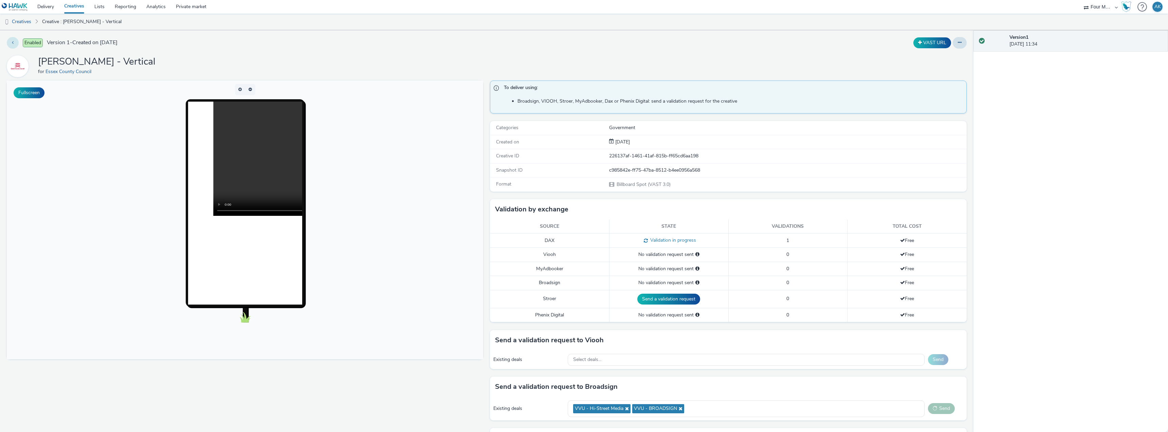
click at [13, 41] on icon at bounding box center [13, 42] width 2 height 5
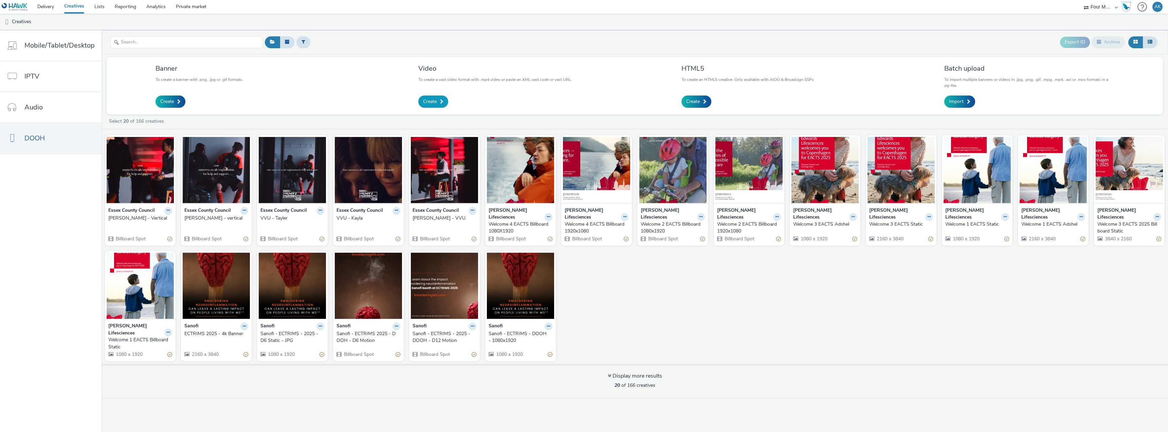
click at [435, 101] on span "Create" at bounding box center [430, 101] width 14 height 7
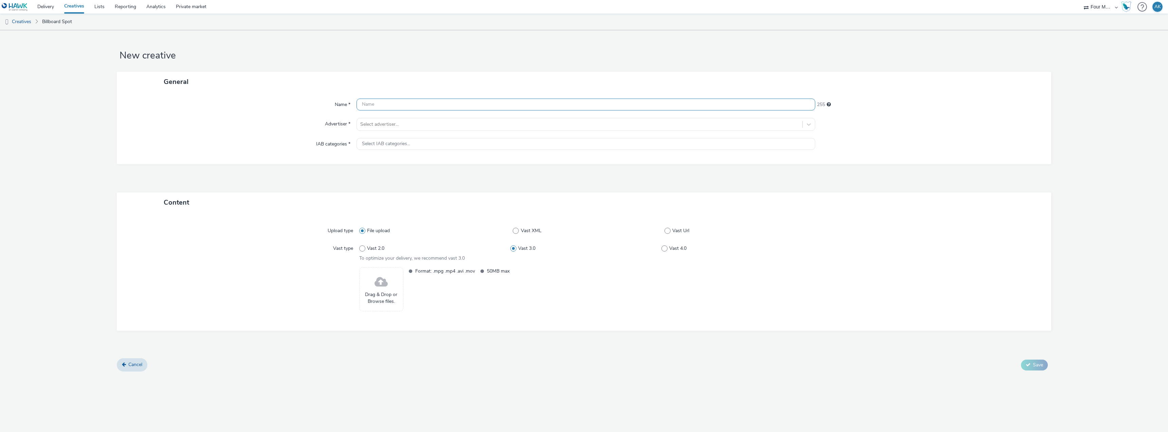
click at [428, 107] on input "text" at bounding box center [586, 104] width 459 height 12
type input "Kayla - vertical"
click at [415, 125] on div at bounding box center [579, 124] width 439 height 8
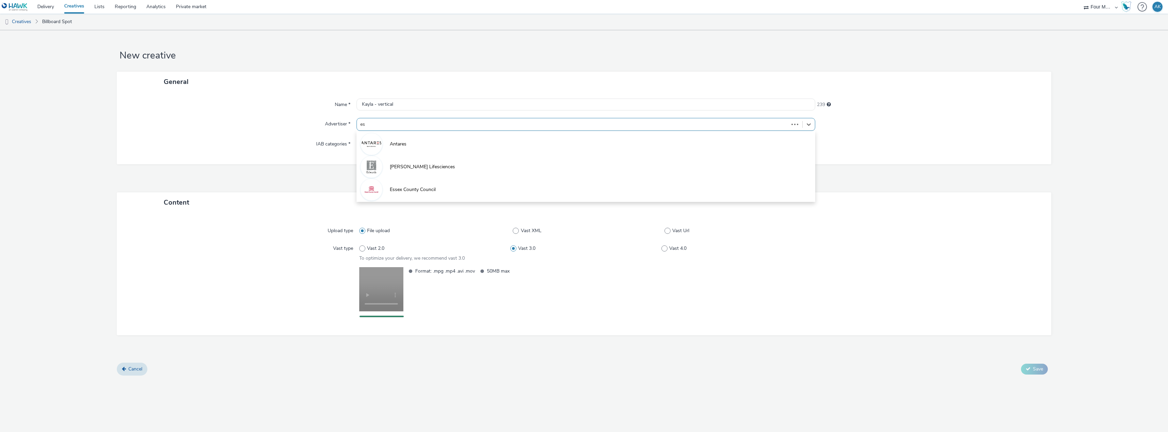
type input "ess"
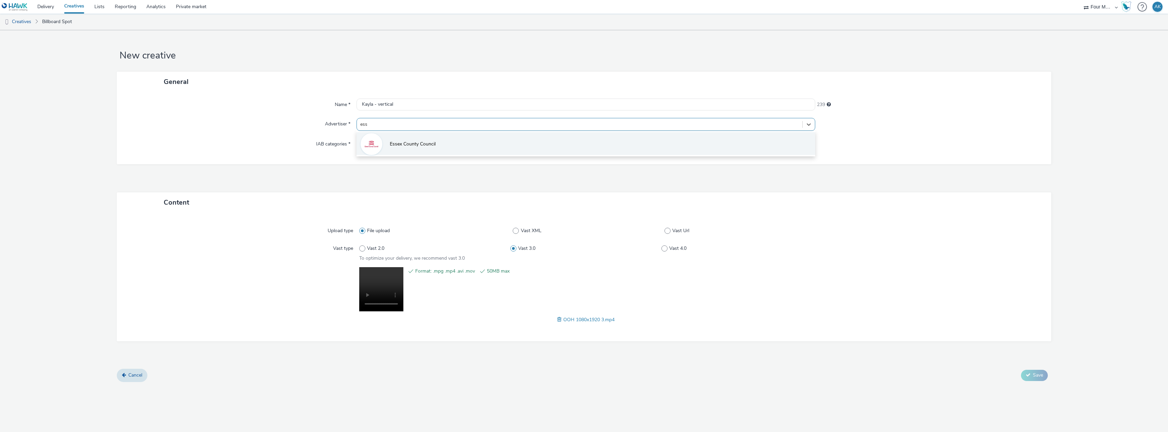
click at [416, 141] on span "Essex County Council" at bounding box center [413, 144] width 46 height 7
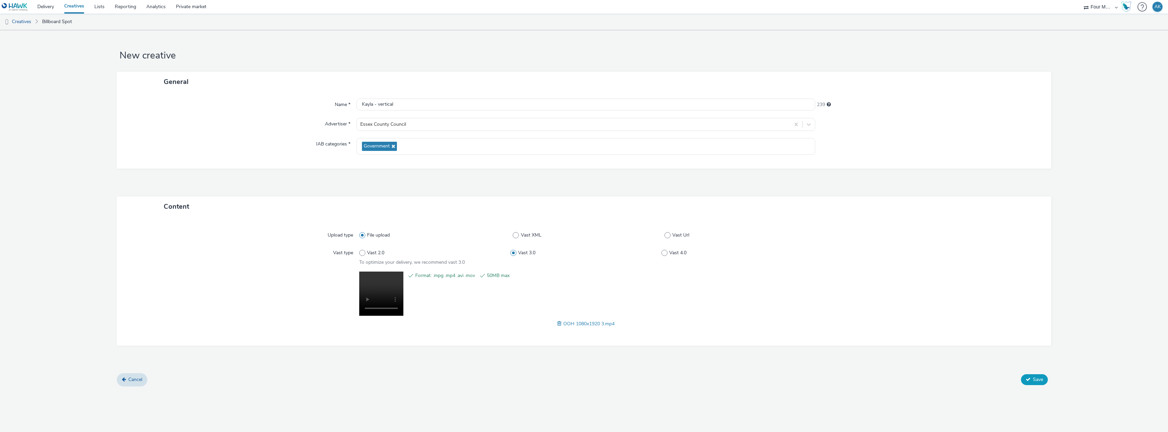
click at [583, 379] on span "Save" at bounding box center [1038, 379] width 10 height 6
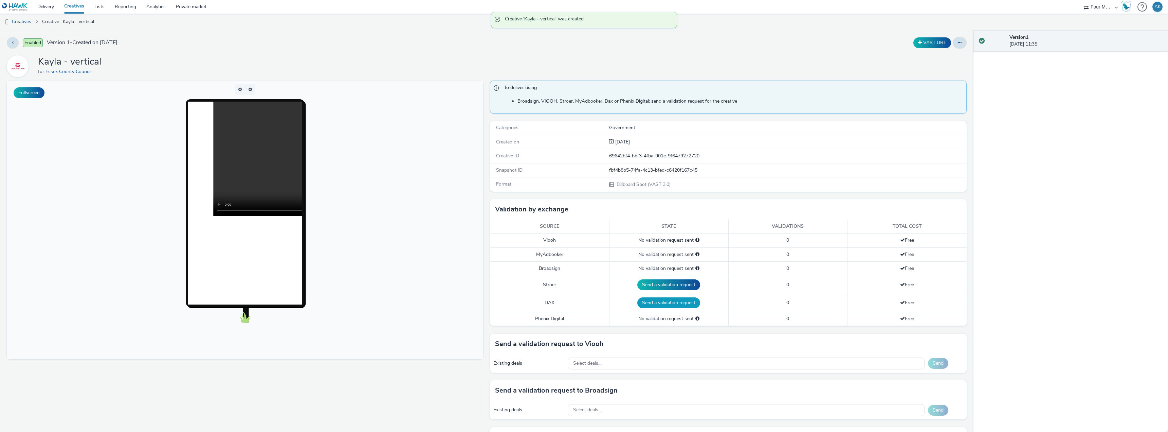
click at [583, 302] on button "Send a validation request" at bounding box center [668, 302] width 63 height 11
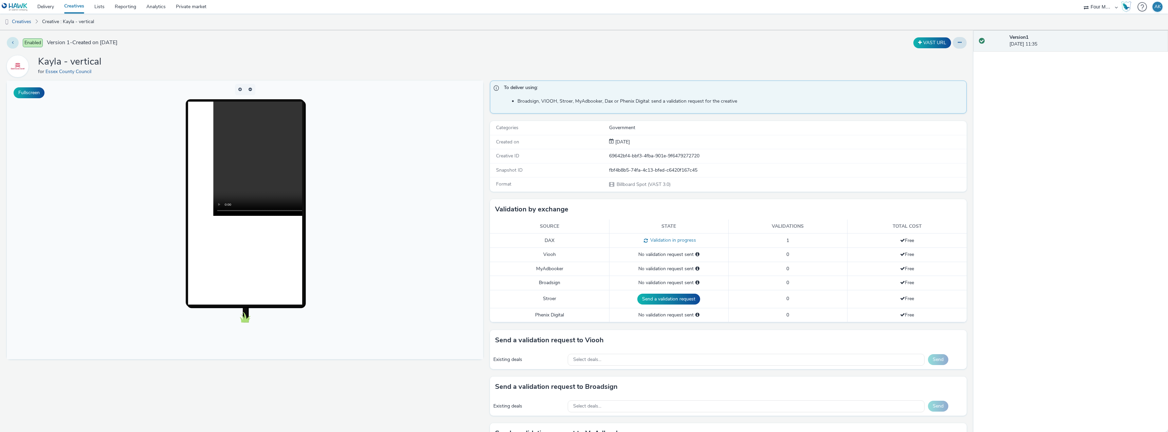
click at [10, 43] on button at bounding box center [13, 43] width 12 height 12
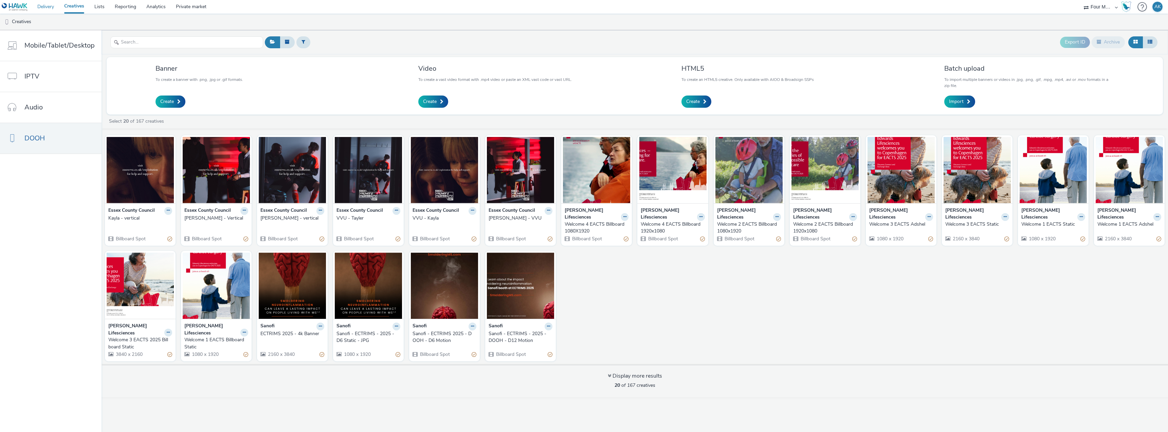
click at [45, 7] on link "Delivery" at bounding box center [45, 7] width 27 height 14
